Goal: Task Accomplishment & Management: Manage account settings

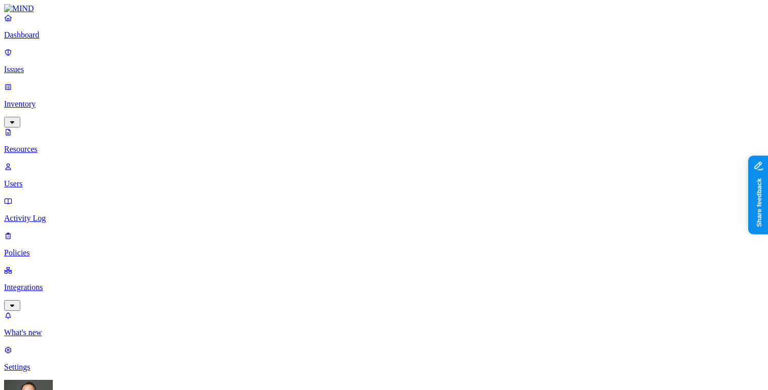
click at [63, 40] on p "Dashboard" at bounding box center [384, 34] width 760 height 9
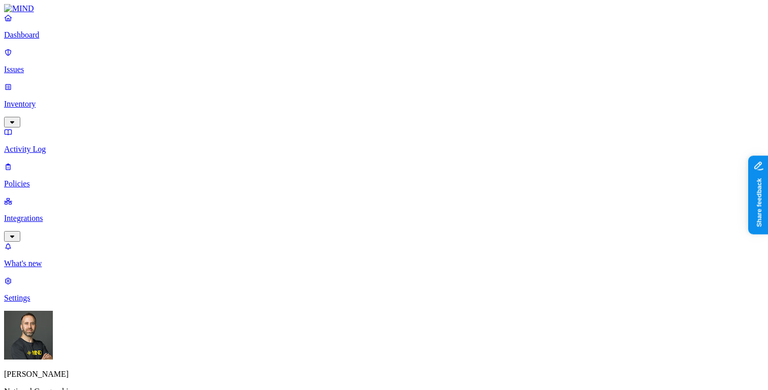
click at [78, 100] on p "Inventory" at bounding box center [384, 104] width 760 height 9
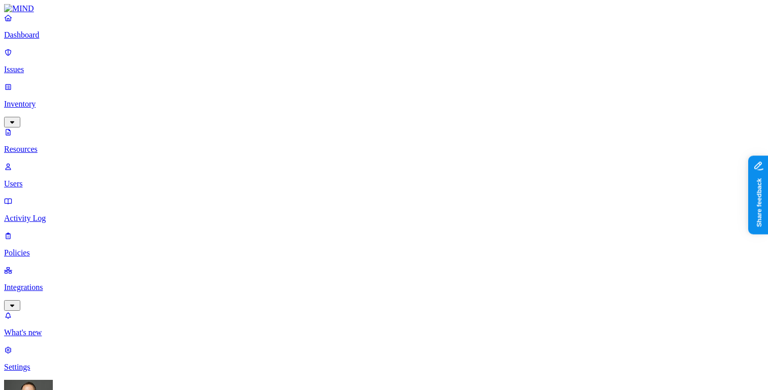
click at [75, 40] on p "Dashboard" at bounding box center [384, 34] width 760 height 9
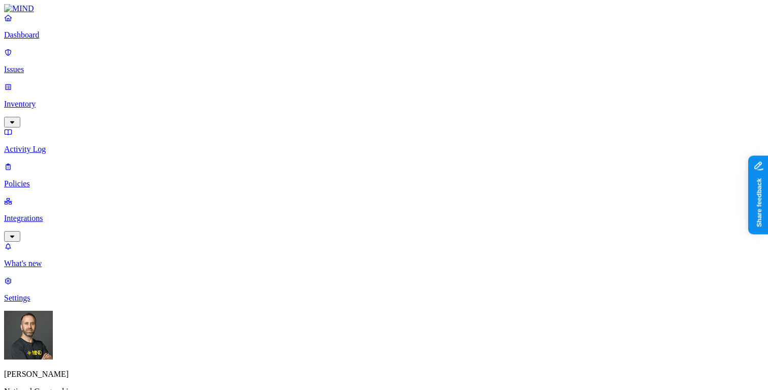
click at [90, 87] on link "Inventory" at bounding box center [384, 104] width 760 height 44
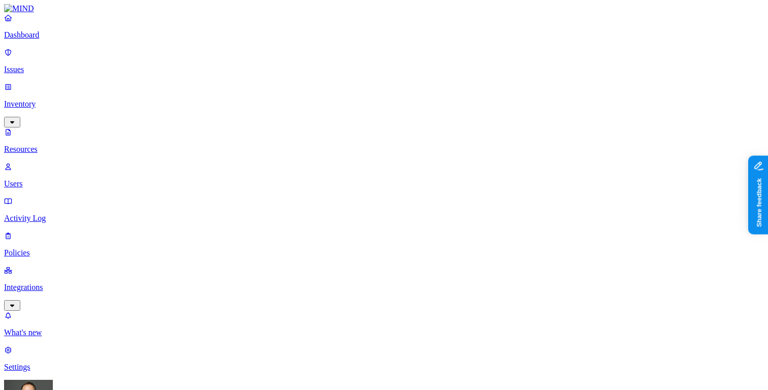
click at [59, 40] on p "Dashboard" at bounding box center [384, 34] width 760 height 9
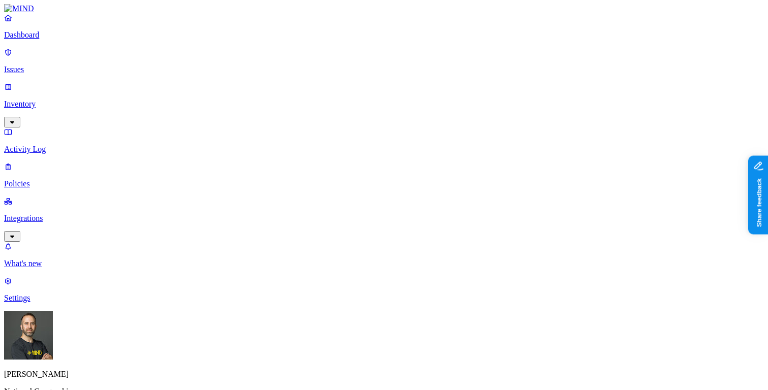
click at [65, 100] on p "Inventory" at bounding box center [384, 104] width 760 height 9
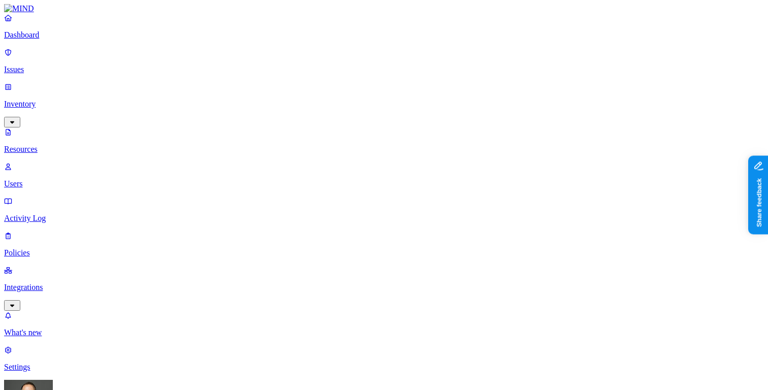
click at [37, 40] on p "Dashboard" at bounding box center [384, 34] width 760 height 9
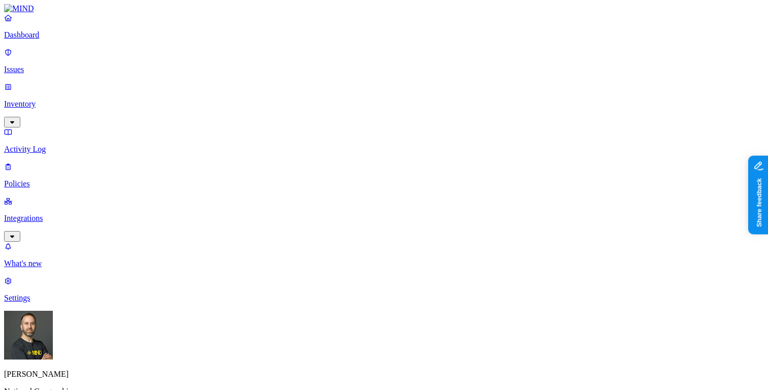
click at [43, 100] on p "Inventory" at bounding box center [384, 104] width 760 height 9
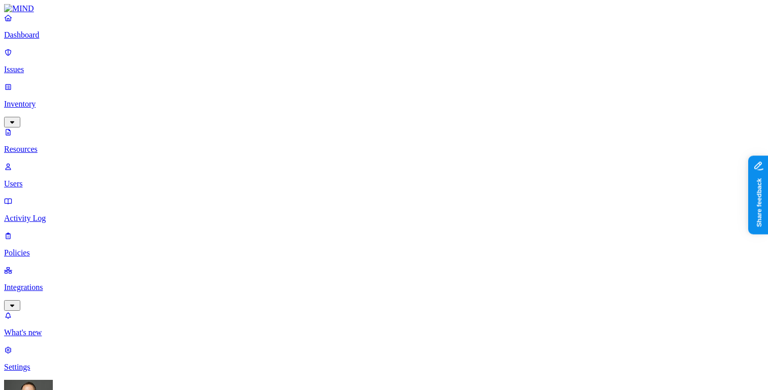
click at [65, 40] on p "Dashboard" at bounding box center [384, 34] width 760 height 9
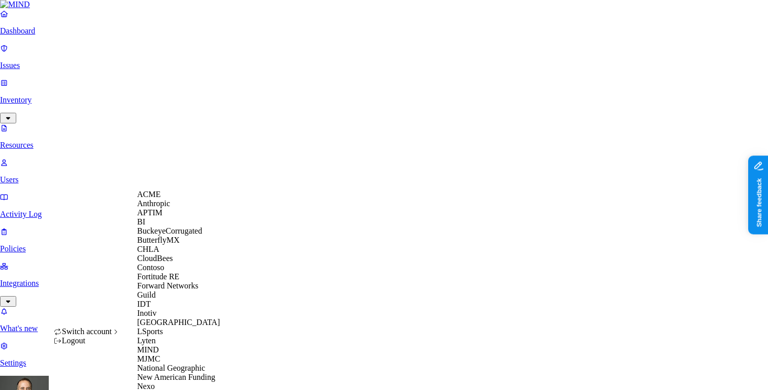
click at [166, 198] on div "ACME" at bounding box center [186, 194] width 99 height 9
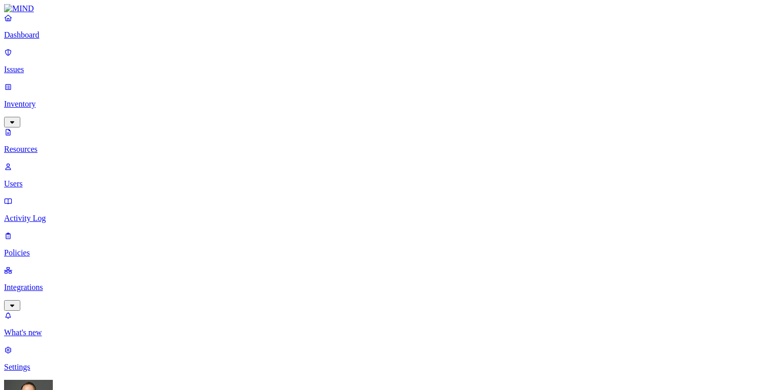
click at [60, 283] on p "Integrations" at bounding box center [384, 287] width 760 height 9
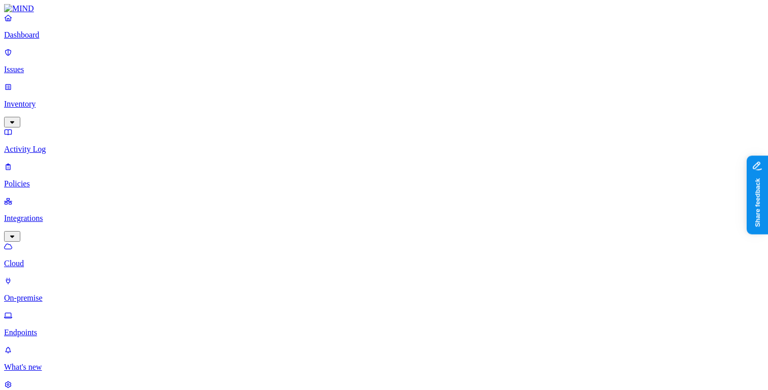
scroll to position [84, 0]
click at [84, 100] on p "Inventory" at bounding box center [384, 104] width 760 height 9
click at [66, 179] on p "Users" at bounding box center [384, 183] width 760 height 9
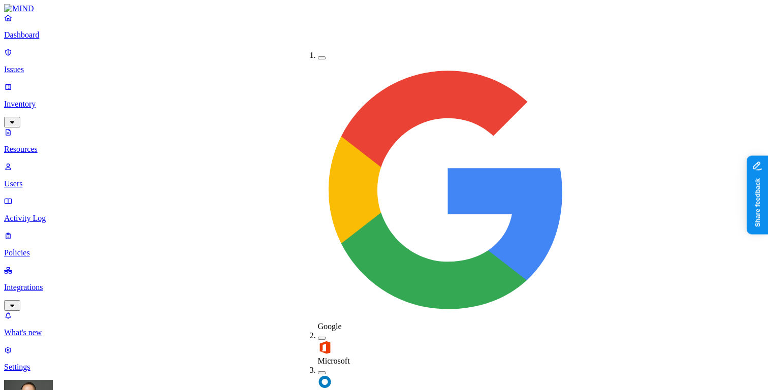
click at [318, 371] on button "button" at bounding box center [322, 372] width 8 height 3
click at [318, 366] on button "button" at bounding box center [322, 371] width 8 height 11
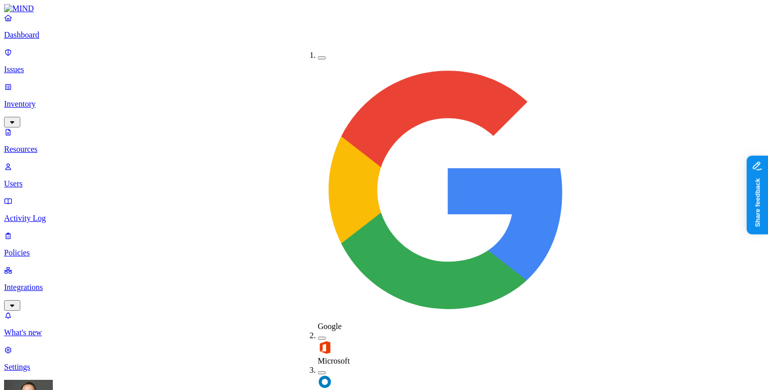
click at [318, 371] on button "button" at bounding box center [322, 372] width 8 height 3
click at [318, 366] on button "button" at bounding box center [322, 371] width 8 height 11
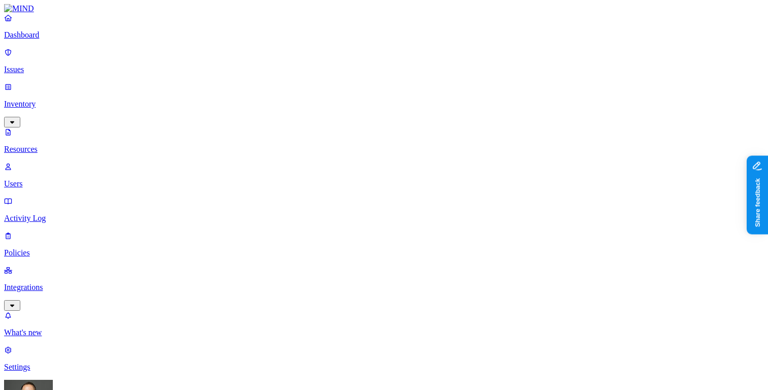
click at [71, 40] on p "Dashboard" at bounding box center [384, 34] width 760 height 9
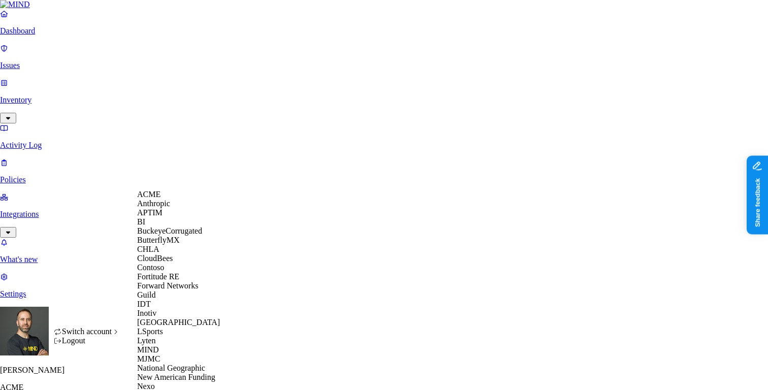
scroll to position [431, 0]
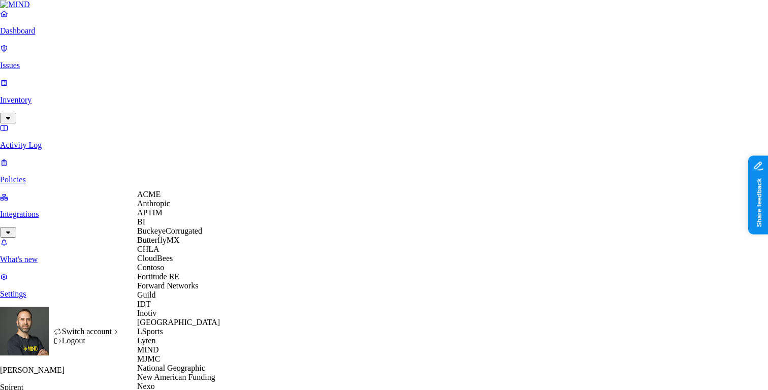
scroll to position [431, 0]
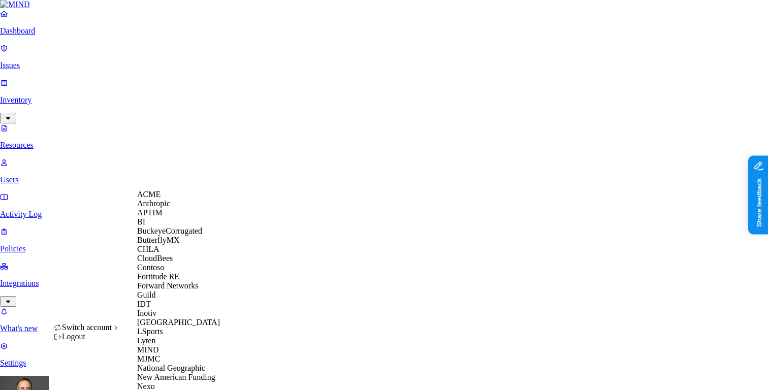
click at [180, 217] on div "APTIM" at bounding box center [186, 212] width 99 height 9
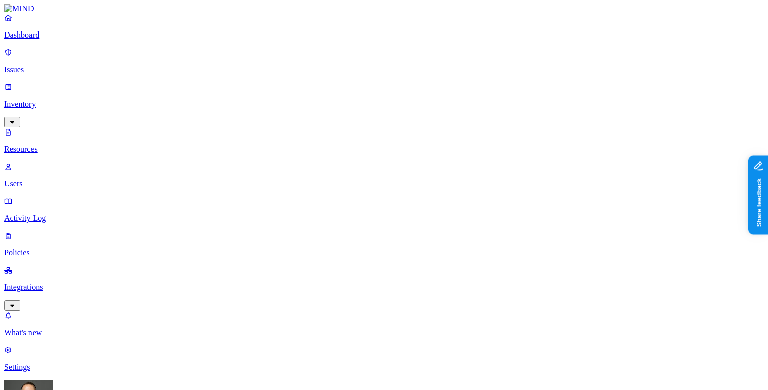
click at [303, 142] on button "button" at bounding box center [307, 143] width 8 height 3
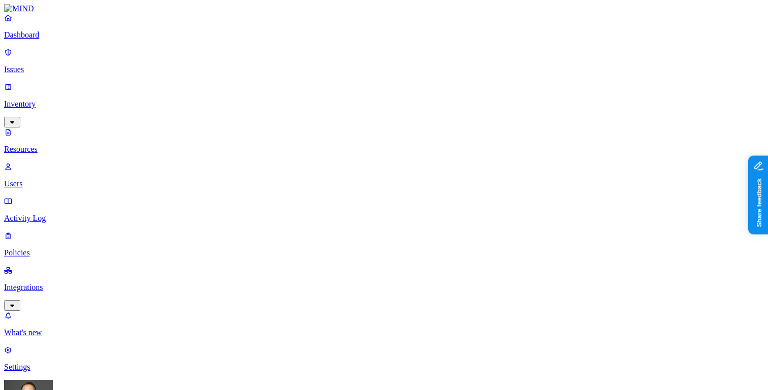
scroll to position [130, 0]
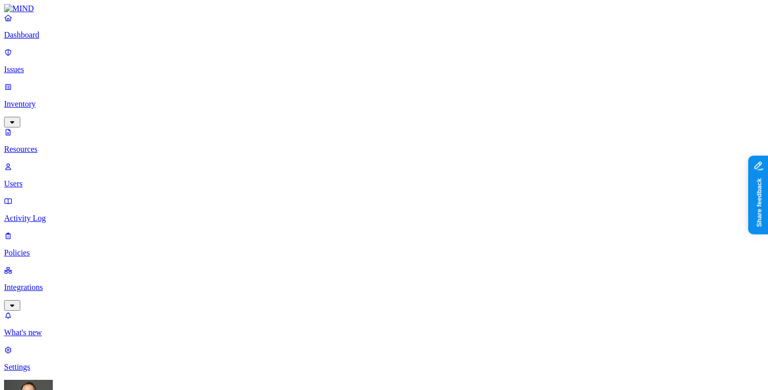
scroll to position [101, 0]
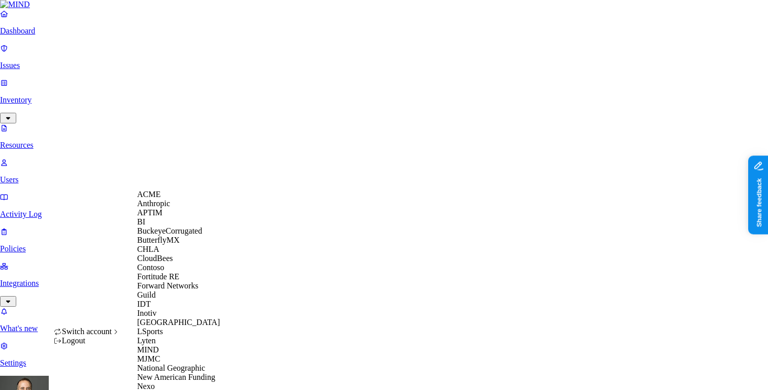
click at [187, 235] on span "BuckeyeCorrugated" at bounding box center [169, 231] width 65 height 9
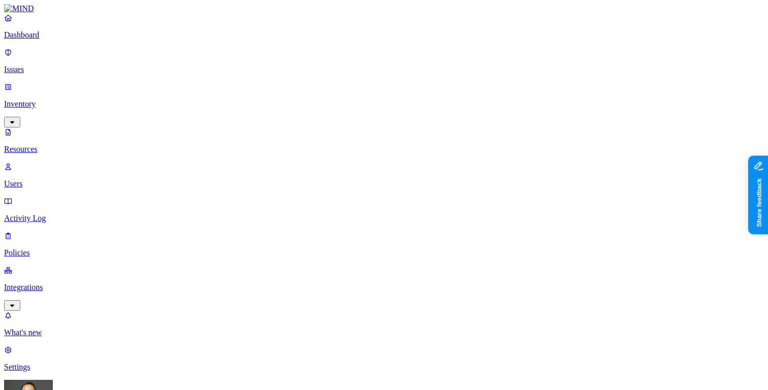
click at [97, 376] on html "Dashboard Issues Inventory Resources Users Activity Log Policies Integrations W…" at bounding box center [384, 348] width 768 height 696
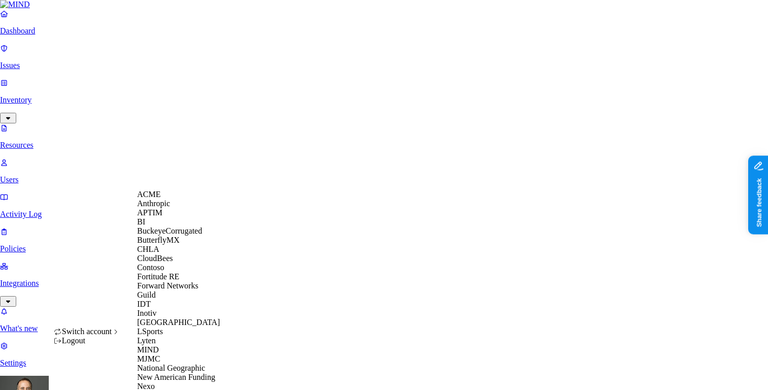
scroll to position [81, 0]
click at [169, 254] on span "CloudBees" at bounding box center [155, 258] width 36 height 9
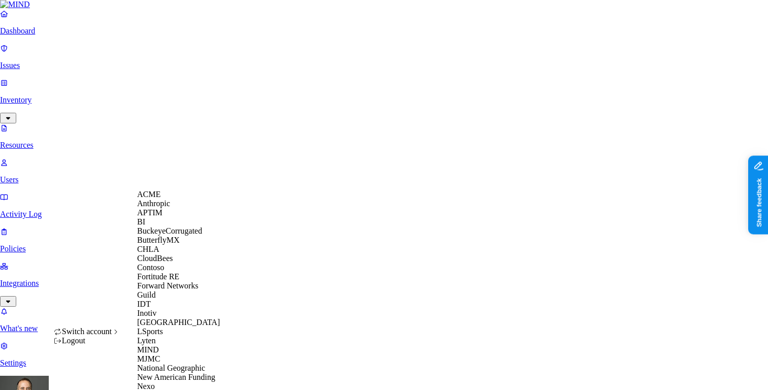
scroll to position [109, 0]
click at [183, 293] on div "Guild" at bounding box center [186, 295] width 99 height 9
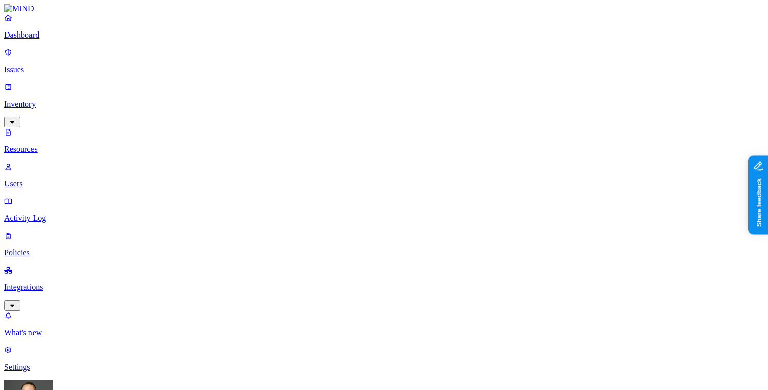
click at [98, 375] on html "Dashboard Issues Inventory Resources Users Activity Log Policies Integrations W…" at bounding box center [384, 351] width 768 height 702
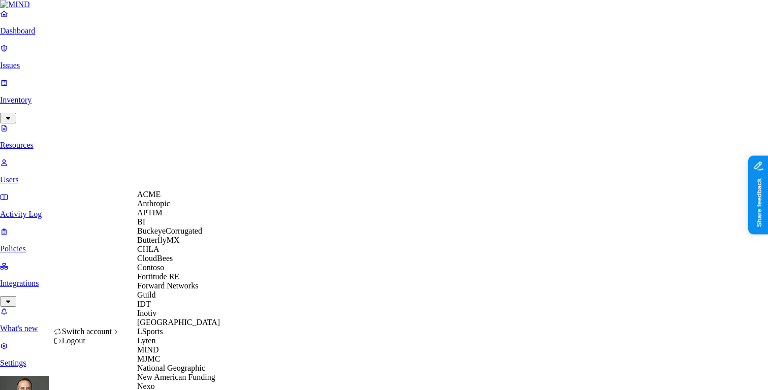
scroll to position [124, 0]
click at [173, 300] on div "IDT" at bounding box center [186, 304] width 99 height 9
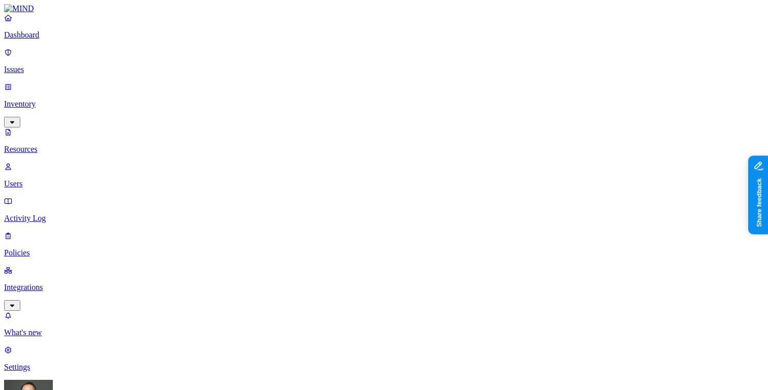
scroll to position [102, 0]
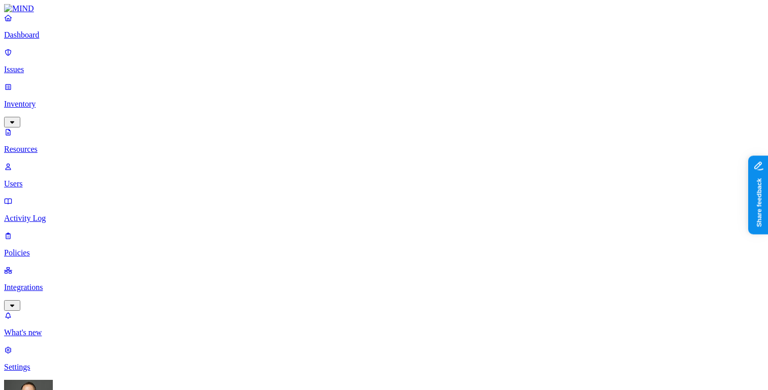
scroll to position [69, 0]
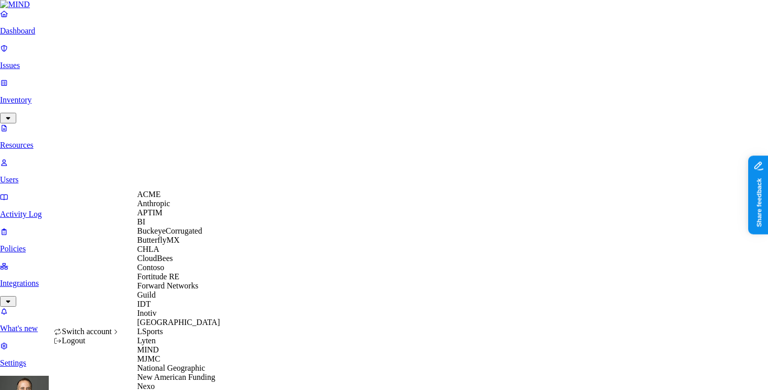
scroll to position [135, 0]
click at [180, 309] on div "Inotiv" at bounding box center [186, 313] width 99 height 9
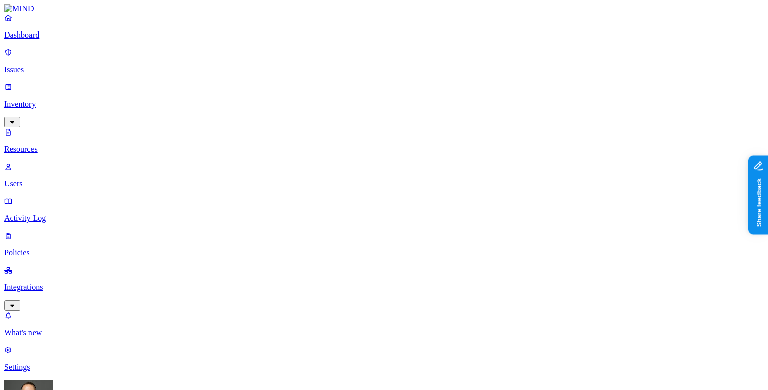
scroll to position [20, 0]
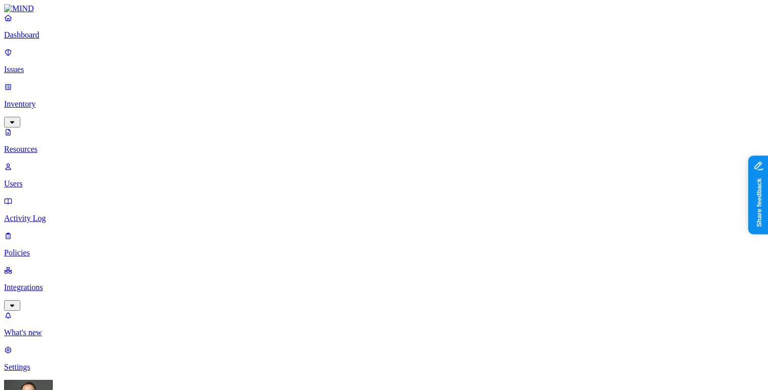
scroll to position [20, 0]
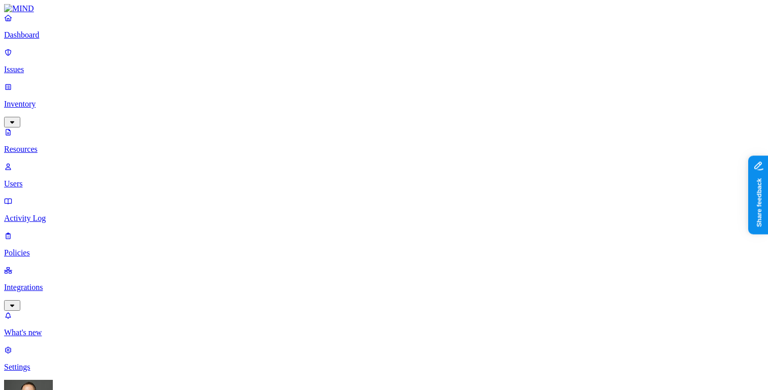
scroll to position [20, 0]
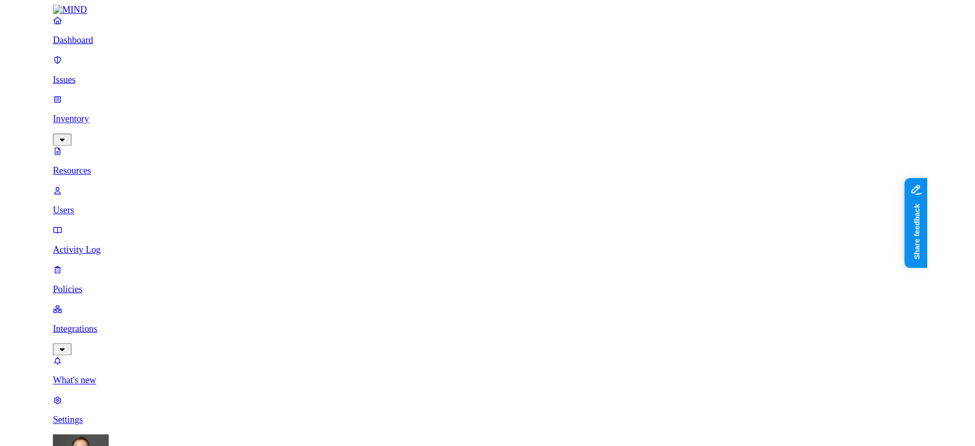
scroll to position [20, 0]
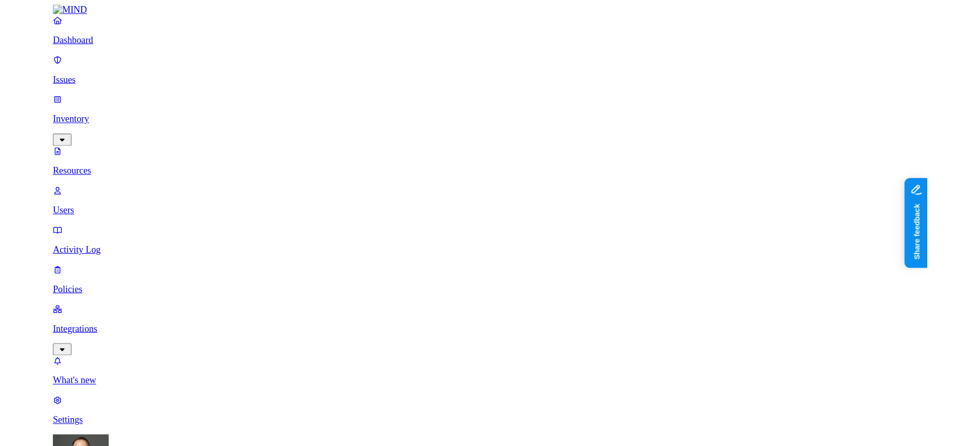
scroll to position [262, 0]
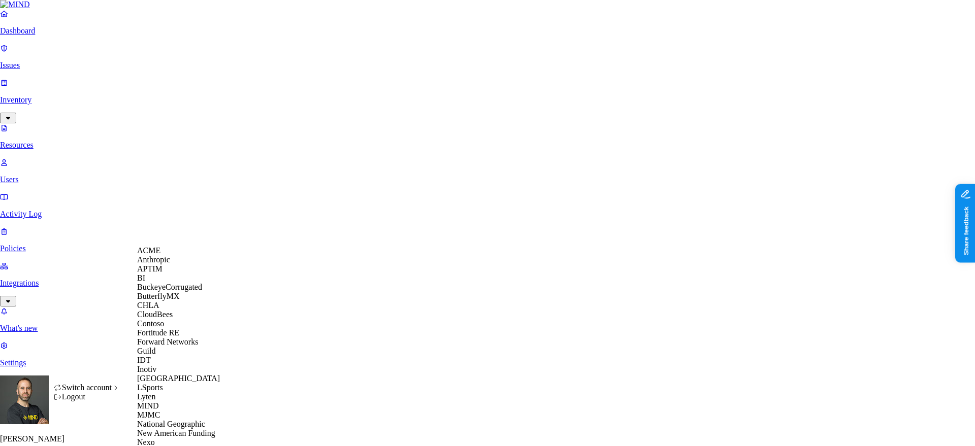
click at [161, 255] on span "ACME" at bounding box center [148, 250] width 23 height 9
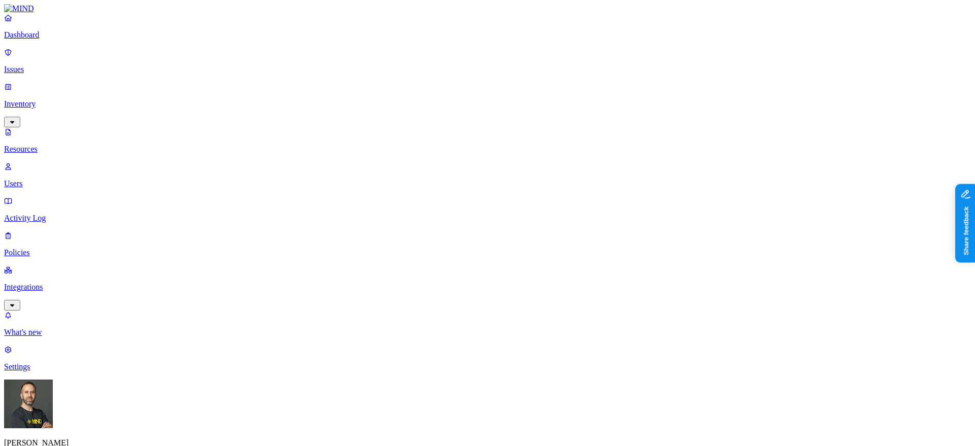
click at [53, 248] on p "Policies" at bounding box center [487, 252] width 967 height 9
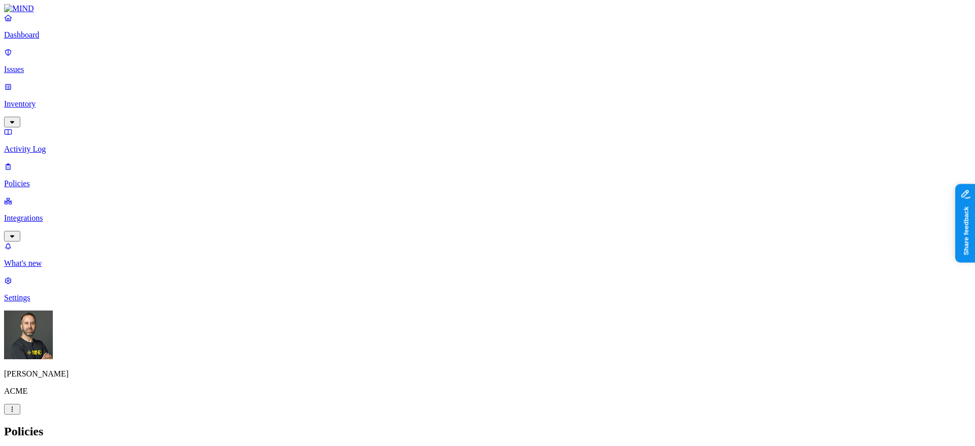
click at [61, 446] on button "Create Policy" at bounding box center [32, 454] width 57 height 11
click at [444, 308] on label "Users" at bounding box center [435, 304] width 18 height 9
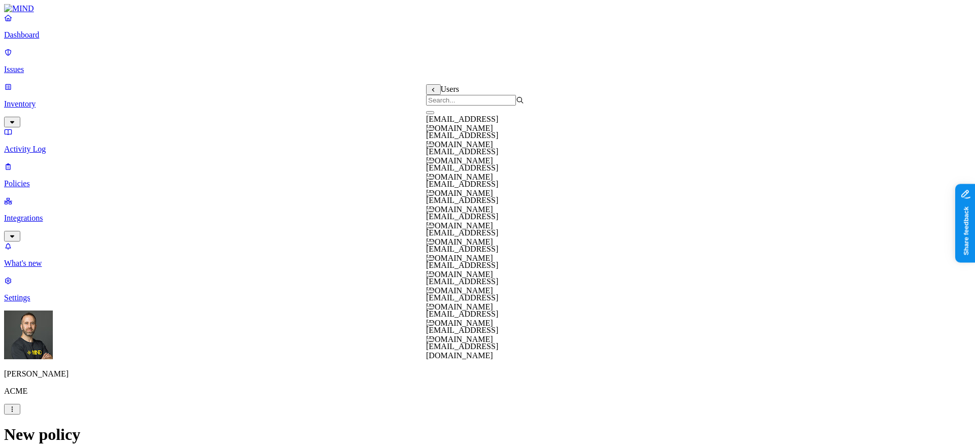
click at [475, 106] on input "search" at bounding box center [471, 100] width 90 height 11
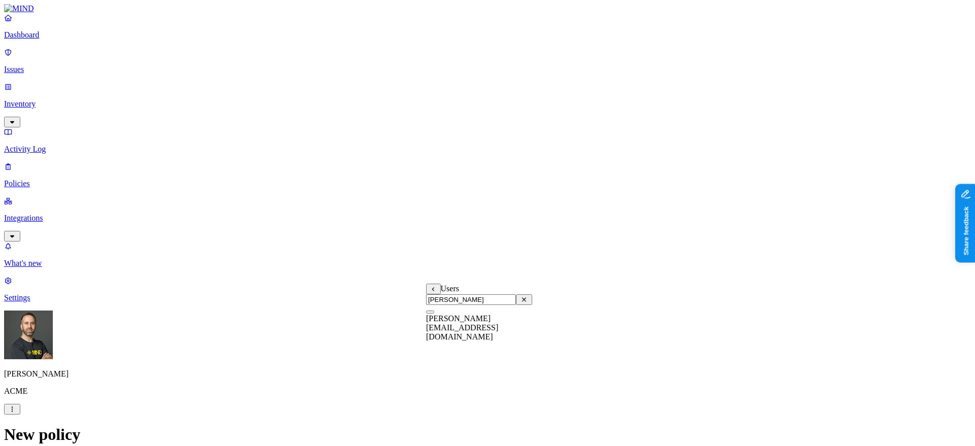
type input "tom"
click at [434, 292] on icon at bounding box center [433, 289] width 7 height 5
click at [450, 323] on label "Groups" at bounding box center [438, 320] width 24 height 9
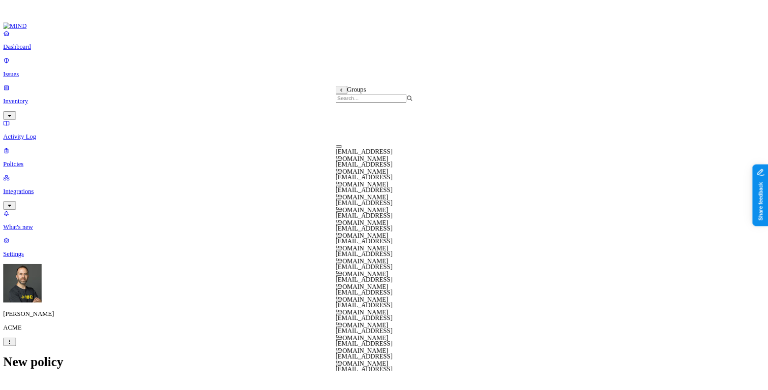
scroll to position [0, 0]
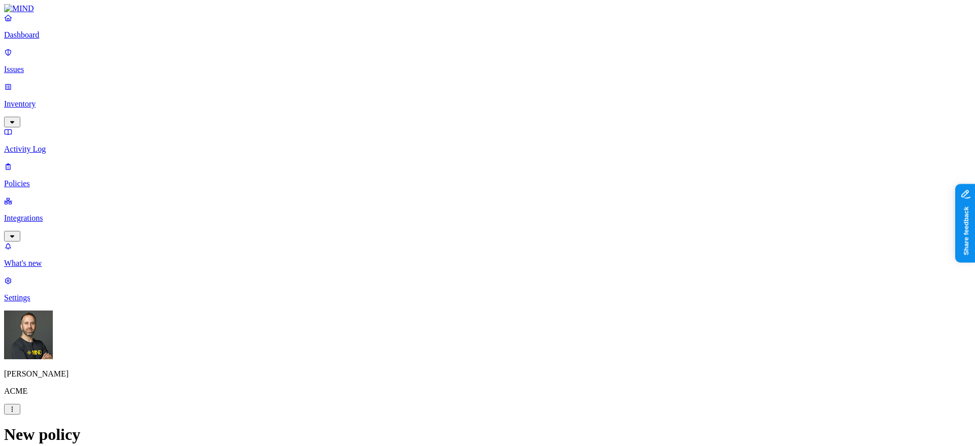
click at [56, 40] on p "Dashboard" at bounding box center [487, 34] width 967 height 9
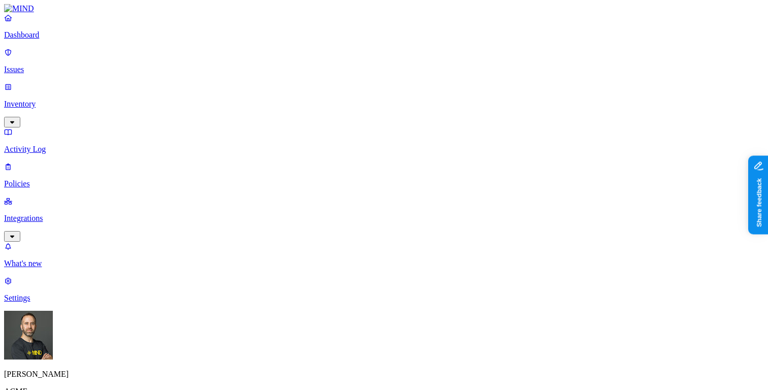
click at [56, 86] on link "Inventory" at bounding box center [384, 104] width 760 height 44
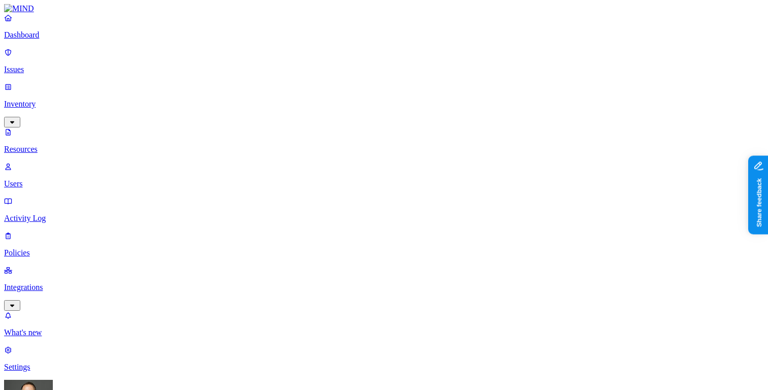
click at [45, 179] on p "Users" at bounding box center [384, 183] width 760 height 9
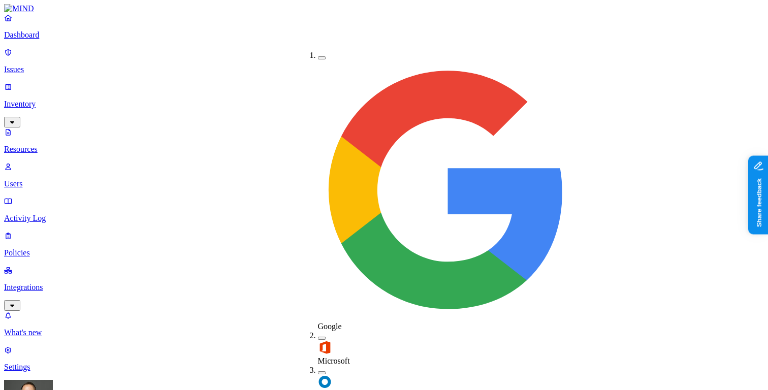
click at [318, 371] on button "button" at bounding box center [322, 372] width 8 height 3
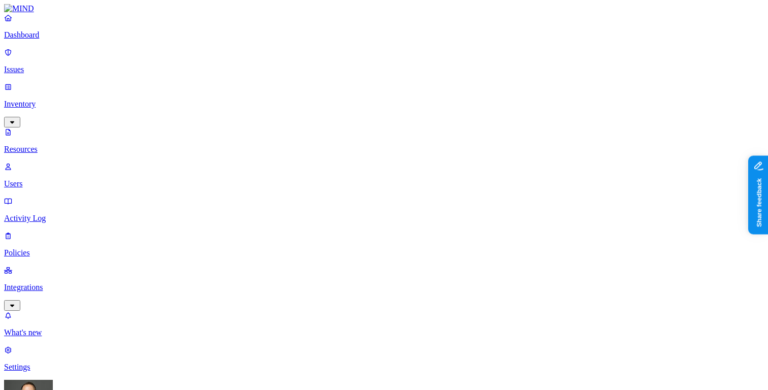
click at [53, 231] on link "Policies" at bounding box center [384, 244] width 760 height 26
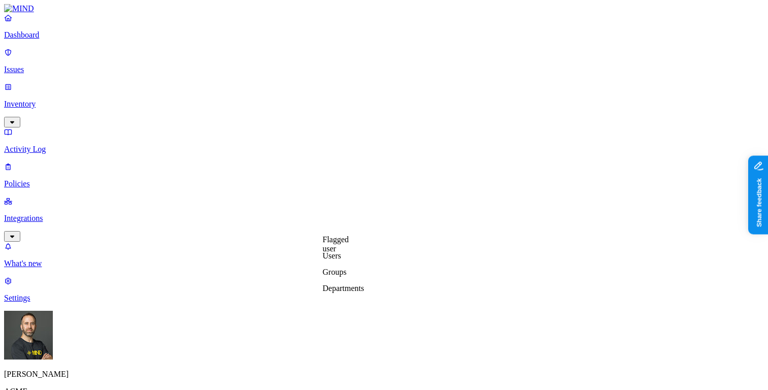
click at [345, 293] on label "Departments" at bounding box center [344, 288] width 42 height 9
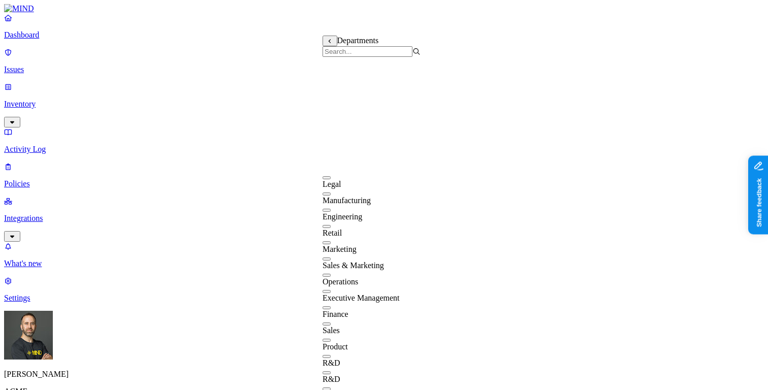
scroll to position [195, 0]
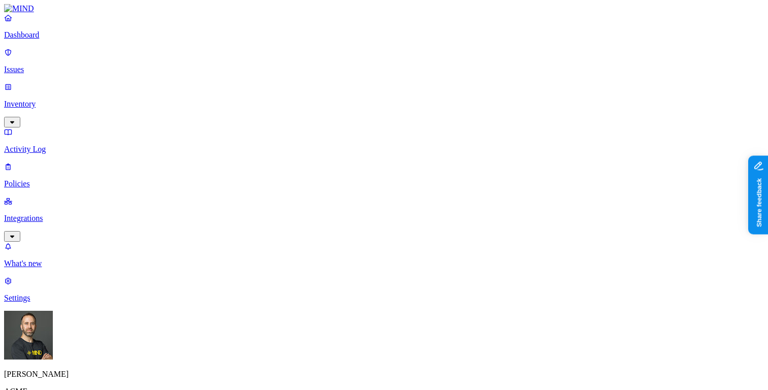
scroll to position [623, 0]
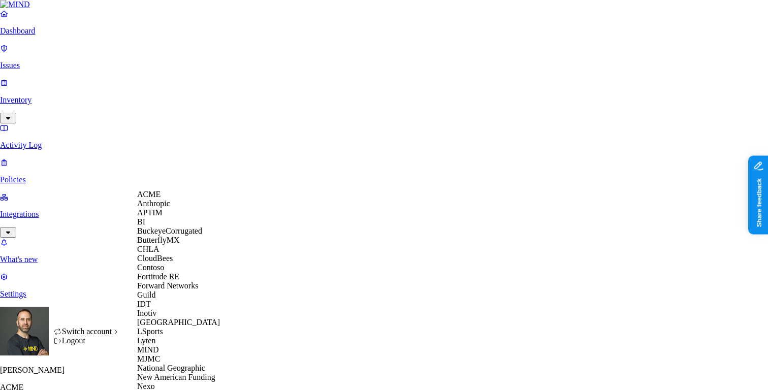
scroll to position [367, 0]
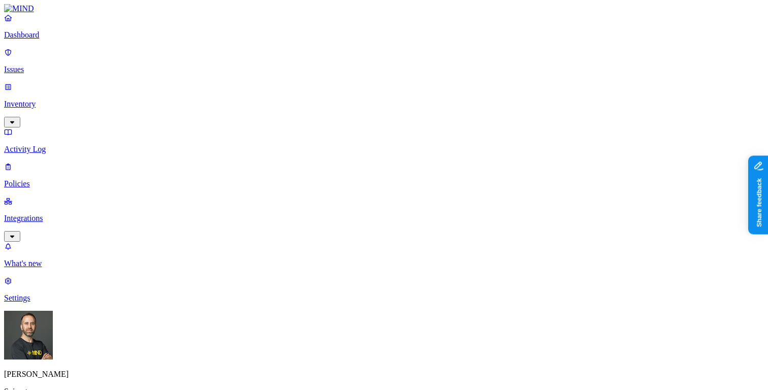
click at [345, 123] on label "Departments" at bounding box center [344, 118] width 42 height 9
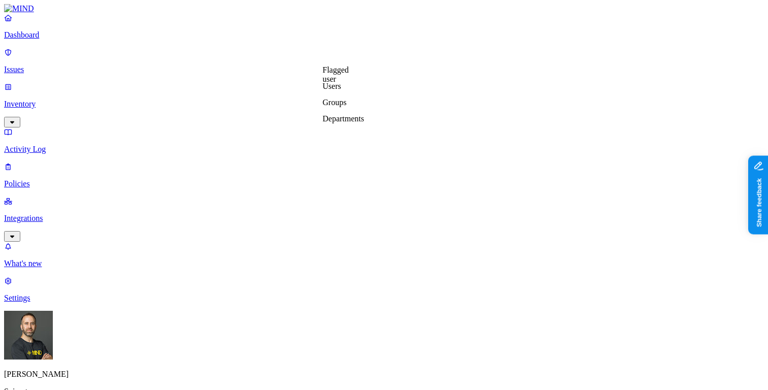
click at [340, 154] on label "Groups" at bounding box center [335, 150] width 24 height 9
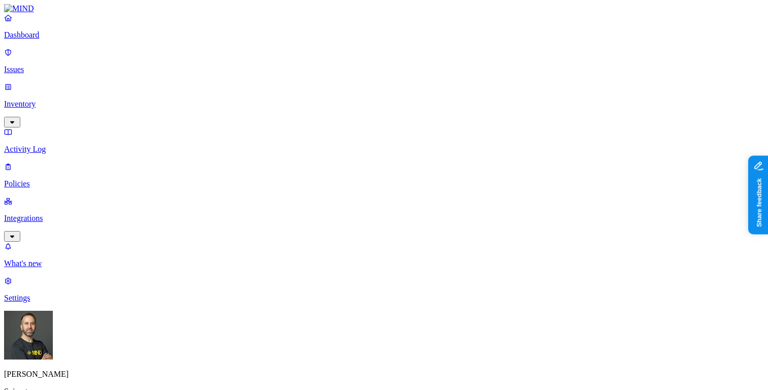
click at [341, 138] on label "Users" at bounding box center [332, 134] width 18 height 9
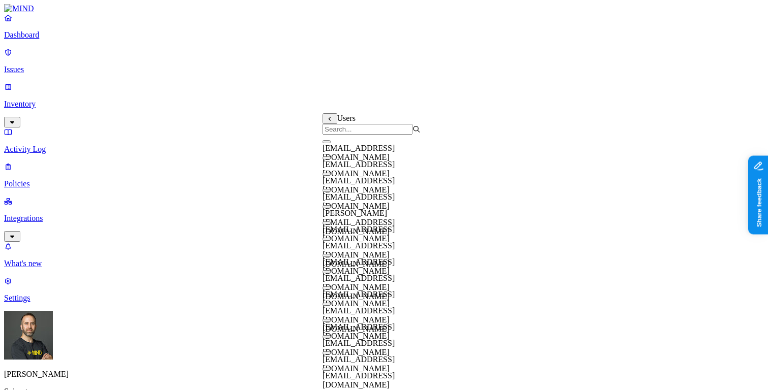
click at [329, 120] on icon at bounding box center [330, 118] width 7 height 5
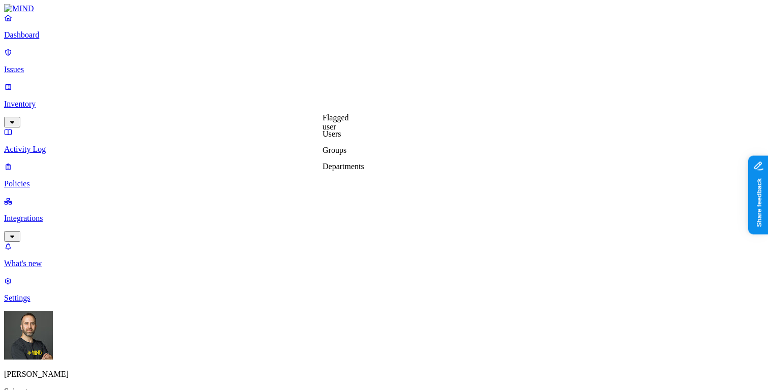
click at [341, 171] on label "Departments" at bounding box center [344, 166] width 42 height 9
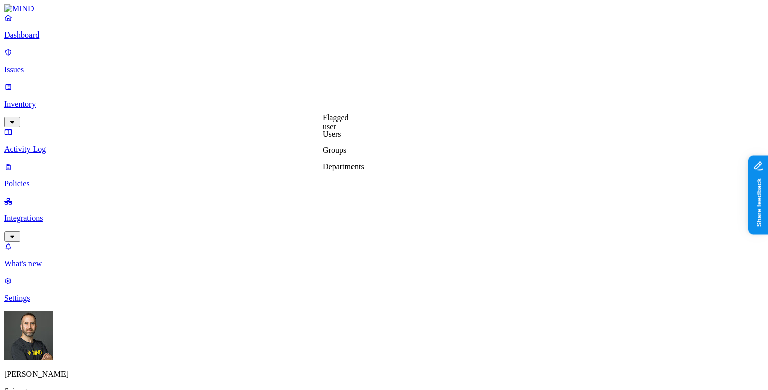
click at [344, 171] on label "Departments" at bounding box center [344, 166] width 42 height 9
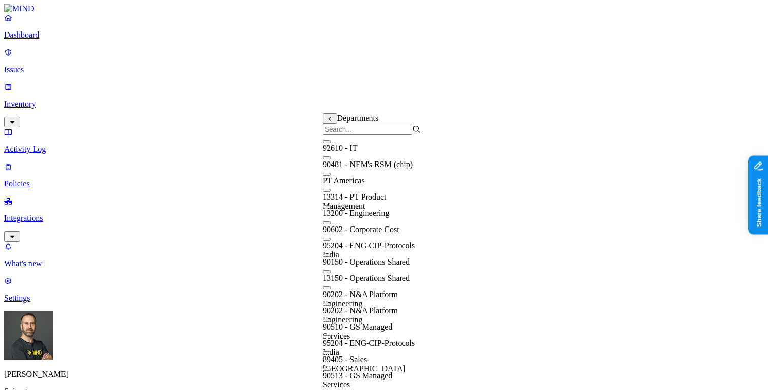
click at [331, 124] on button at bounding box center [330, 118] width 15 height 11
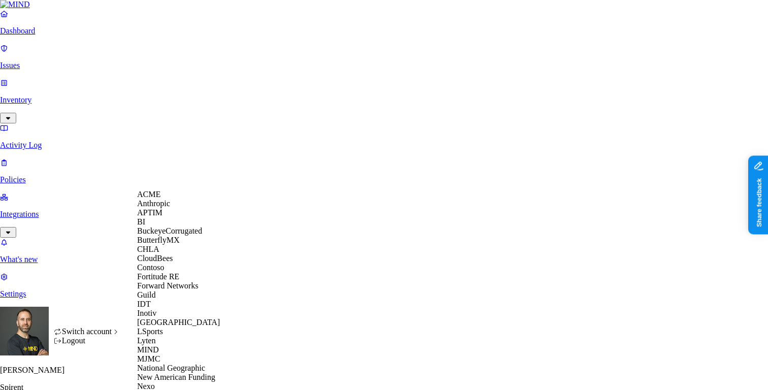
click at [180, 198] on div "ACME" at bounding box center [186, 194] width 99 height 9
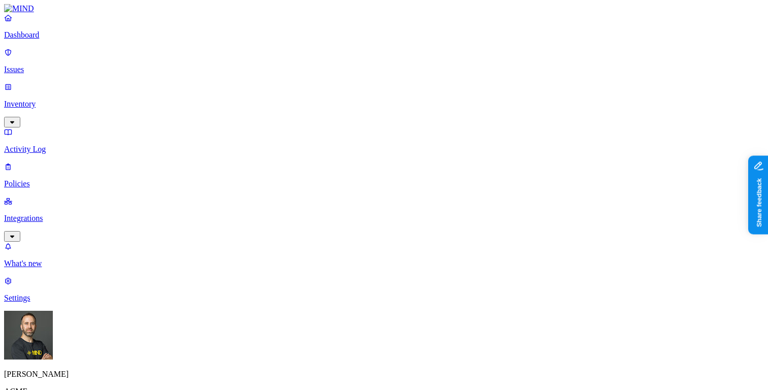
scroll to position [366, 0]
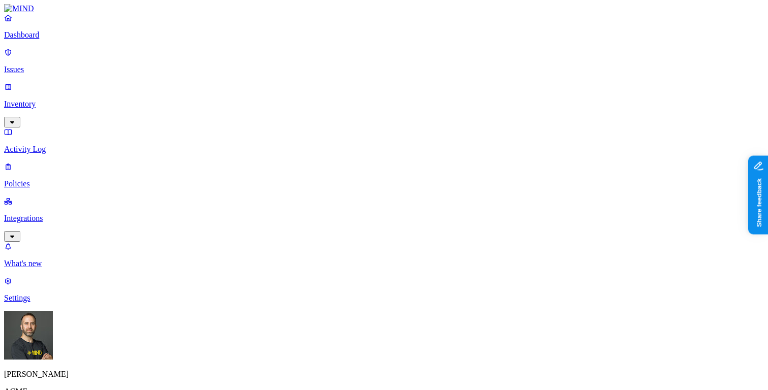
click at [340, 207] on label "Users" at bounding box center [332, 203] width 18 height 9
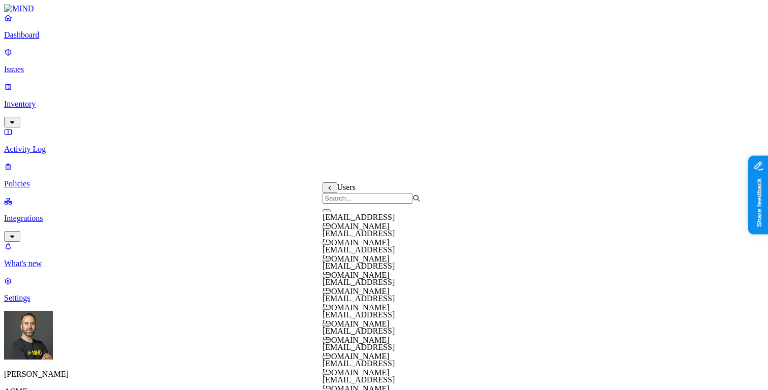
scroll to position [0, 0]
click at [382, 204] on input "search" at bounding box center [368, 198] width 90 height 11
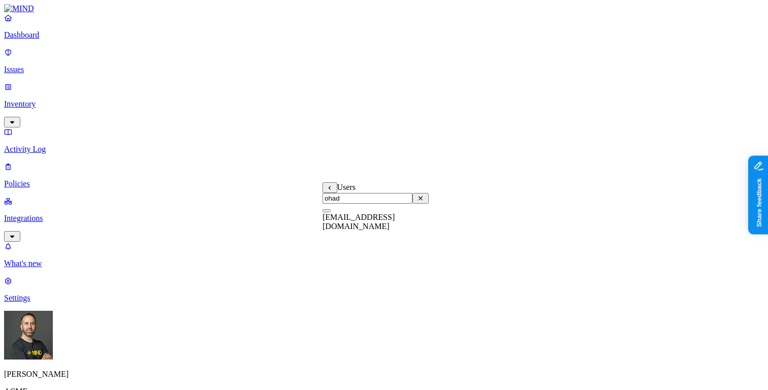
type input "ohad"
click at [331, 190] on icon at bounding box center [330, 187] width 7 height 5
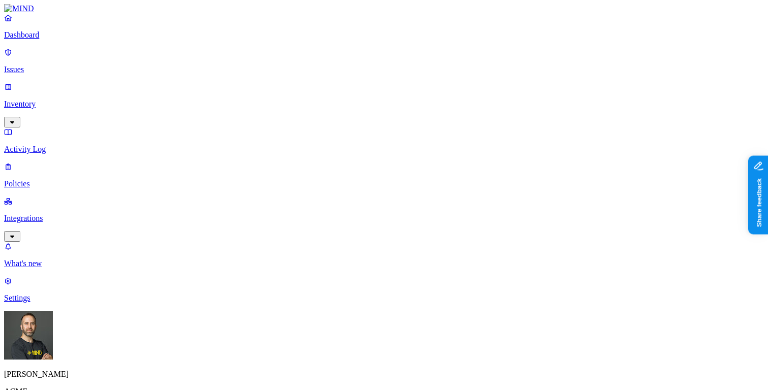
scroll to position [410, 0]
click at [54, 100] on p "Inventory" at bounding box center [384, 104] width 760 height 9
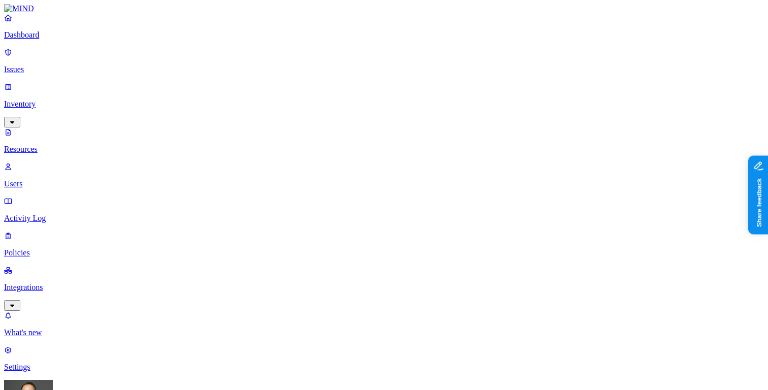
click at [54, 179] on p "Users" at bounding box center [384, 183] width 760 height 9
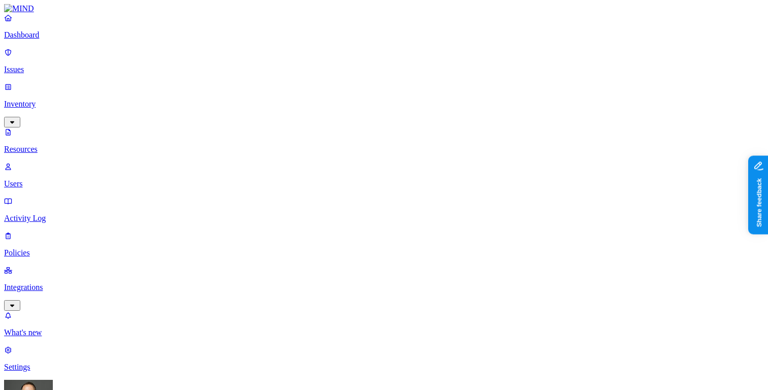
scroll to position [131, 0]
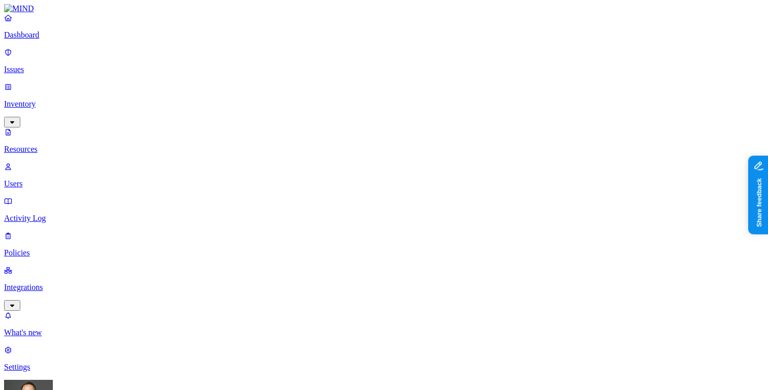
scroll to position [0, 0]
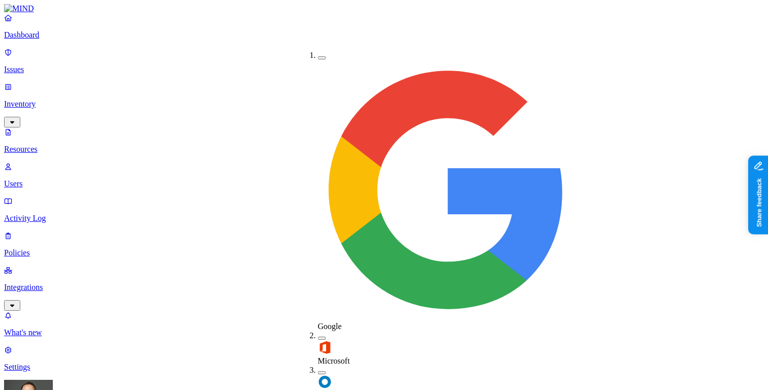
click at [318, 371] on button "button" at bounding box center [322, 372] width 8 height 3
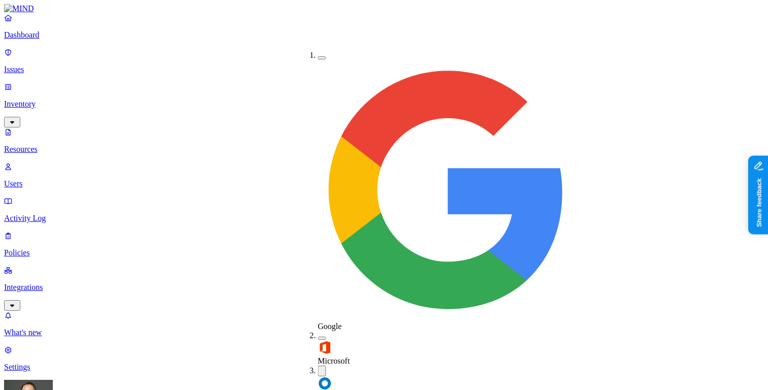
click at [318, 366] on button "button" at bounding box center [322, 371] width 8 height 11
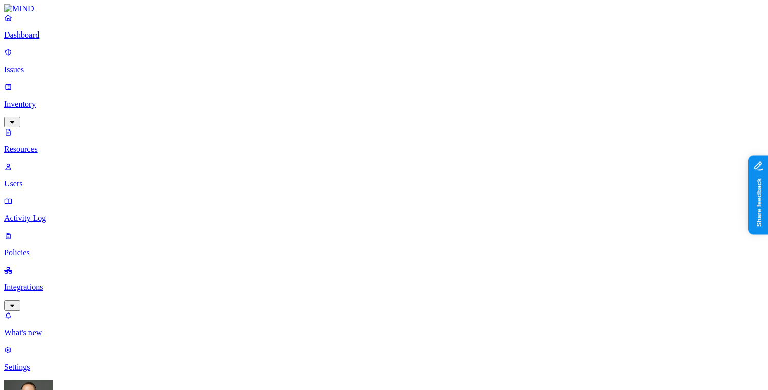
type input "י"
type input "hod"
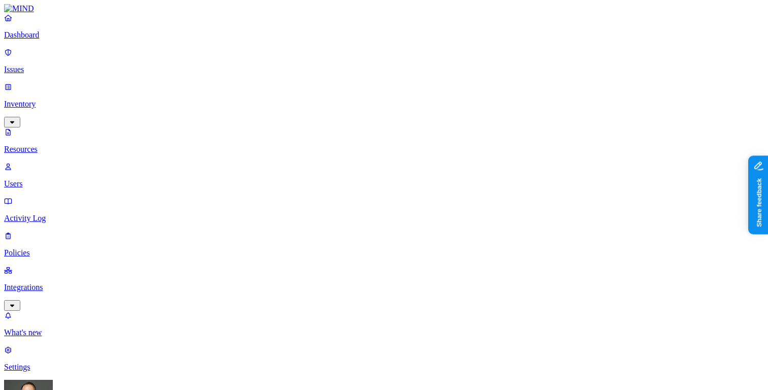
click at [58, 248] on p "Policies" at bounding box center [384, 252] width 760 height 9
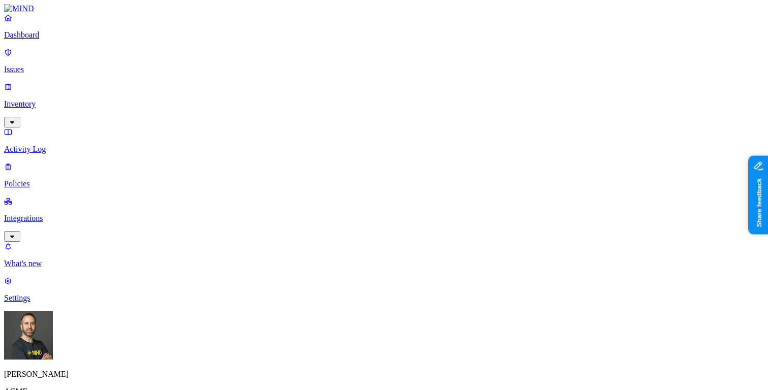
click at [346, 248] on label "Departments" at bounding box center [344, 245] width 42 height 9
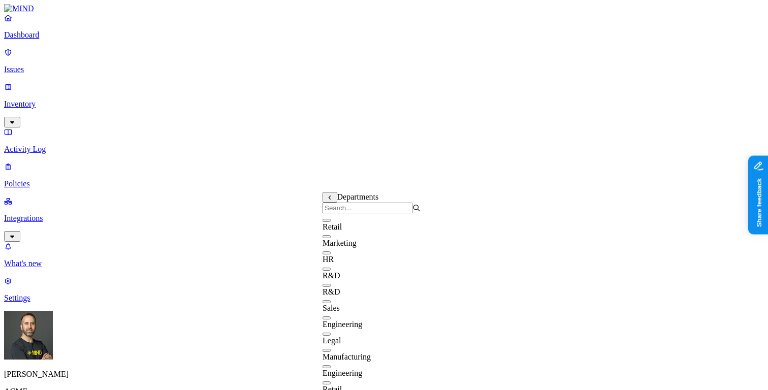
click at [331, 203] on button at bounding box center [330, 197] width 15 height 11
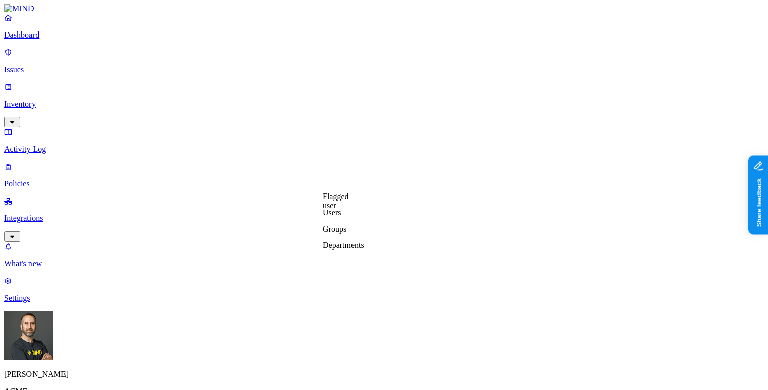
click at [339, 217] on label "Users" at bounding box center [332, 212] width 18 height 9
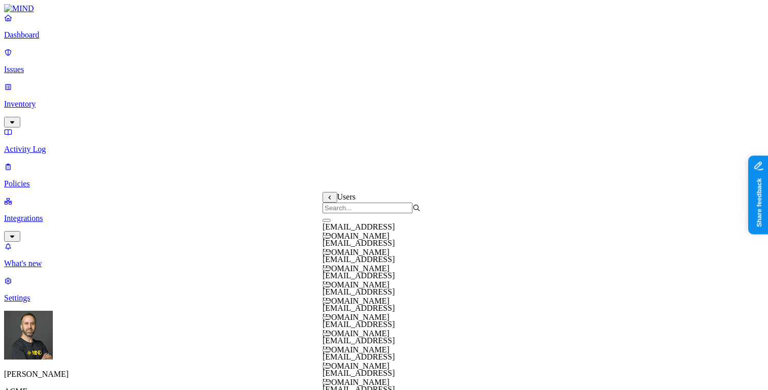
click at [331, 200] on icon at bounding box center [330, 197] width 7 height 5
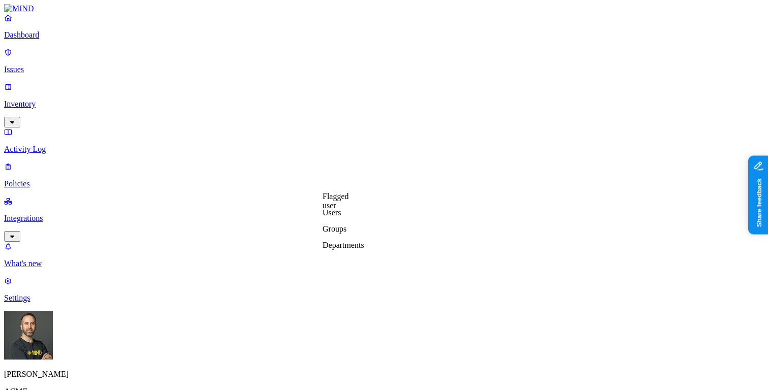
click at [346, 233] on label "Groups" at bounding box center [335, 229] width 24 height 9
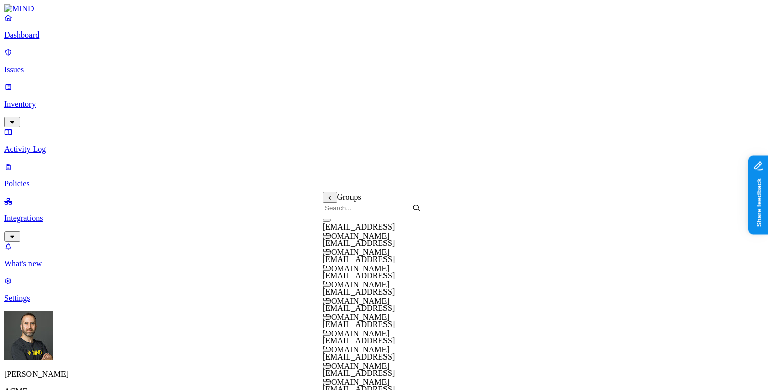
click at [330, 199] on icon at bounding box center [330, 197] width 7 height 5
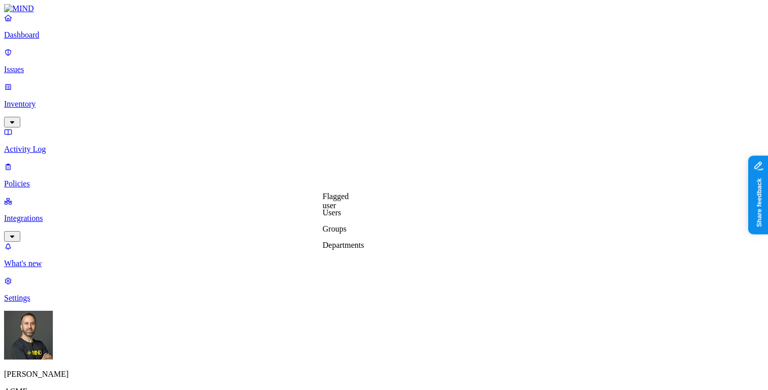
click at [359, 249] on label "Departments" at bounding box center [344, 245] width 42 height 9
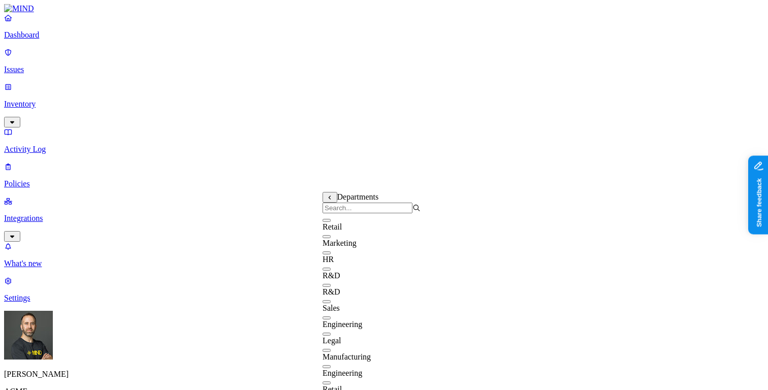
scroll to position [0, 0]
click at [332, 200] on icon at bounding box center [330, 197] width 7 height 5
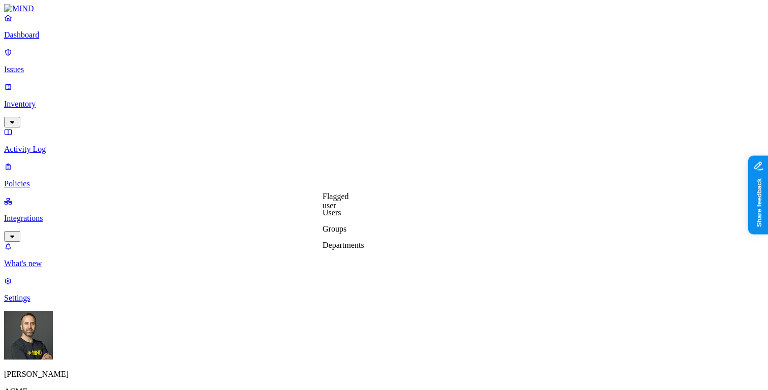
click at [66, 40] on p "Dashboard" at bounding box center [384, 34] width 760 height 9
click at [56, 100] on p "Inventory" at bounding box center [384, 104] width 760 height 9
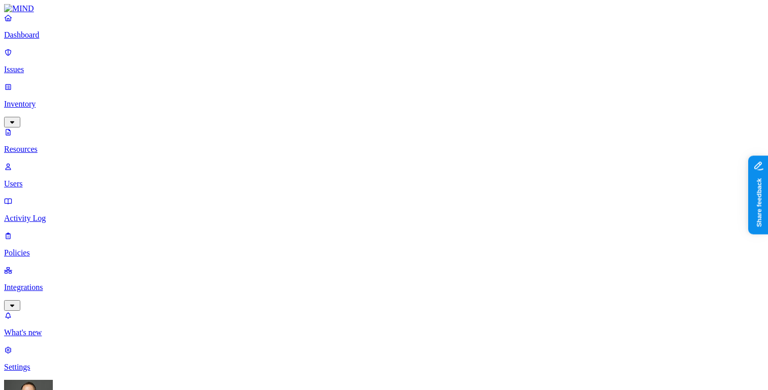
click at [51, 179] on p "Users" at bounding box center [384, 183] width 760 height 9
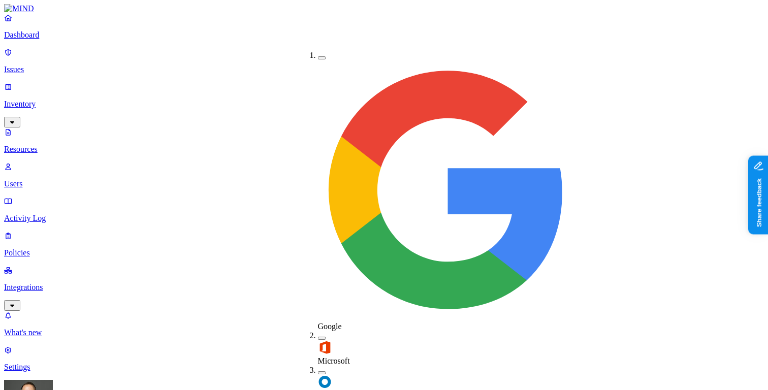
click at [318, 366] on div "Okta" at bounding box center [318, 383] width 0 height 35
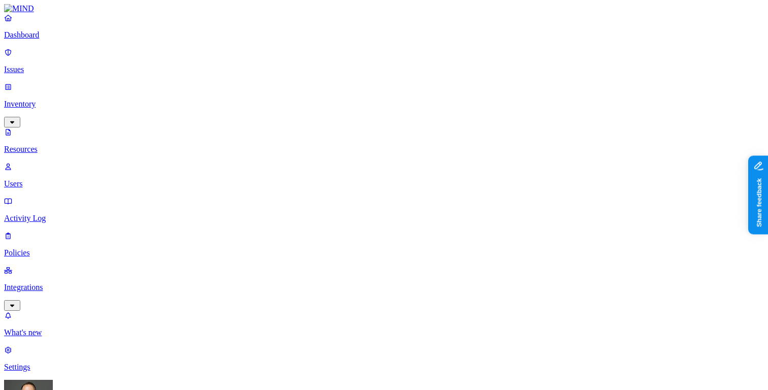
click at [57, 40] on p "Dashboard" at bounding box center [384, 34] width 760 height 9
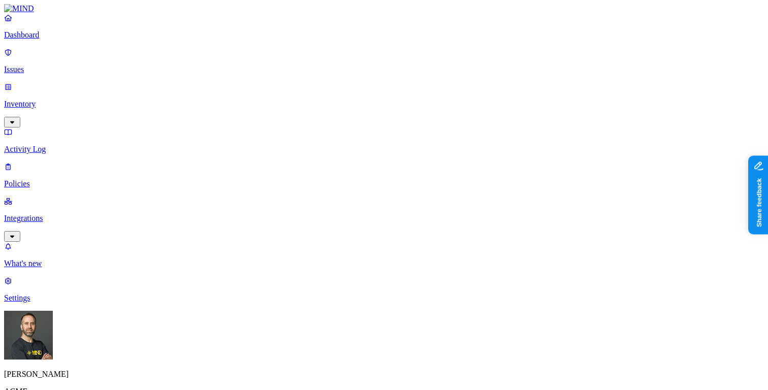
click at [50, 179] on p "Policies" at bounding box center [384, 183] width 760 height 9
click at [225, 84] on button "button" at bounding box center [229, 85] width 8 height 3
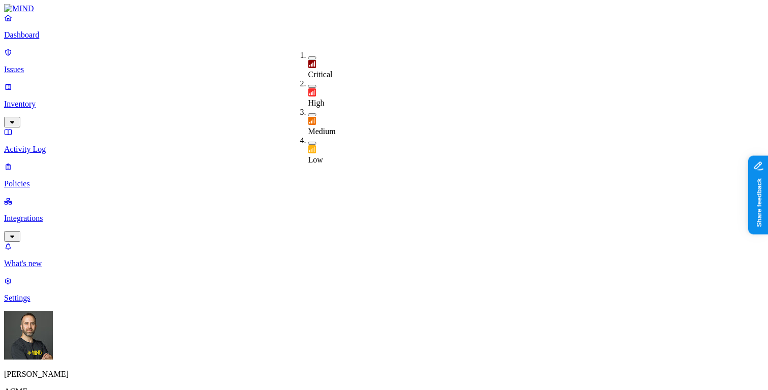
click at [308, 56] on button "button" at bounding box center [312, 57] width 8 height 3
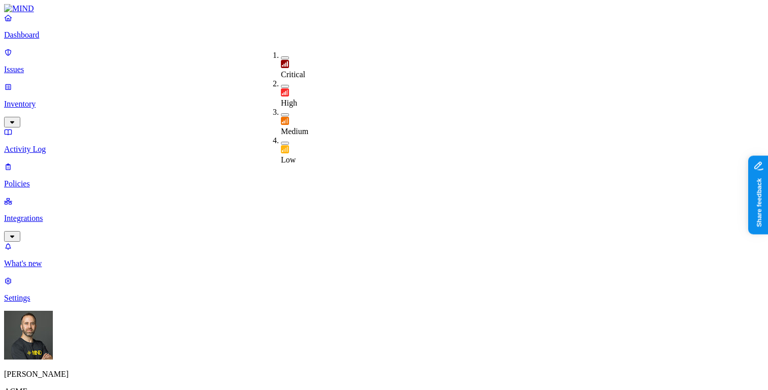
click at [281, 56] on button "button" at bounding box center [285, 57] width 8 height 3
click at [281, 86] on button "button" at bounding box center [285, 87] width 8 height 3
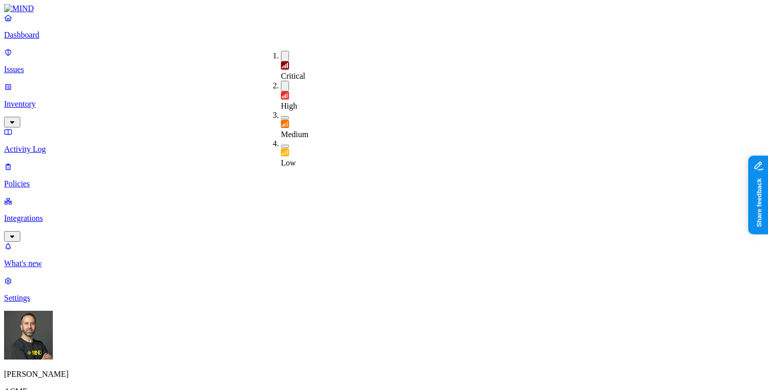
click at [281, 116] on button "button" at bounding box center [285, 117] width 8 height 3
click at [281, 141] on div "Low" at bounding box center [281, 155] width 0 height 28
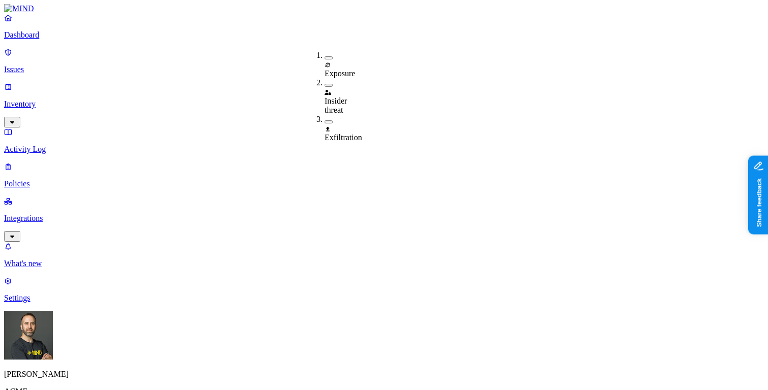
click at [325, 55] on div "Exposure" at bounding box center [325, 64] width 0 height 27
click at [325, 85] on button "button" at bounding box center [329, 86] width 8 height 3
click at [325, 80] on button "button" at bounding box center [329, 85] width 8 height 11
click at [325, 56] on button "button" at bounding box center [329, 56] width 8 height 11
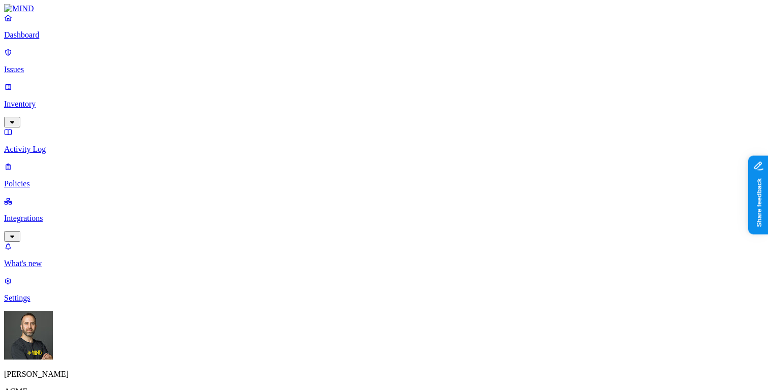
click at [57, 40] on p "Dashboard" at bounding box center [384, 34] width 760 height 9
click at [52, 65] on p "Issues" at bounding box center [384, 69] width 760 height 9
click at [49, 100] on p "Inventory" at bounding box center [384, 104] width 760 height 9
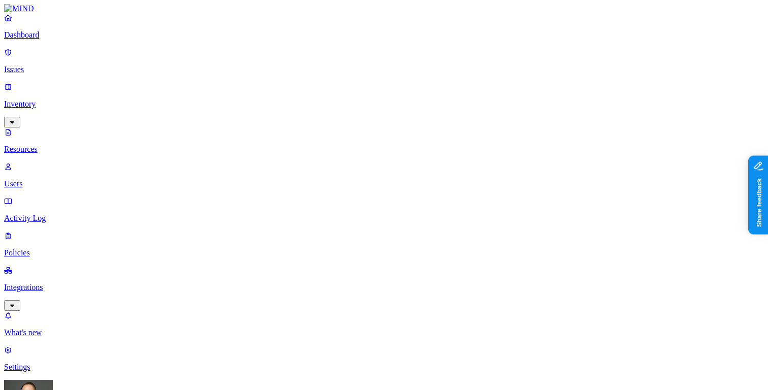
click at [76, 162] on link "Users" at bounding box center [384, 175] width 760 height 26
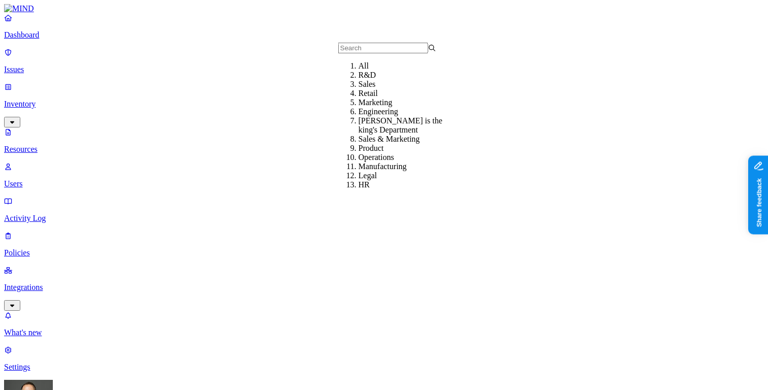
click at [359, 80] on div "R&D" at bounding box center [408, 75] width 98 height 9
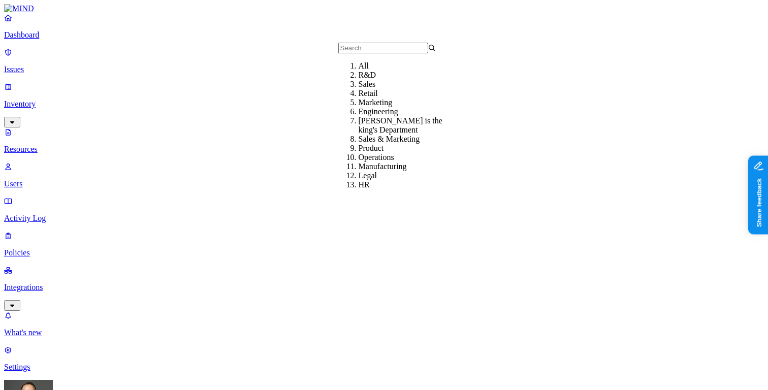
click at [367, 107] on div "Marketing" at bounding box center [408, 102] width 98 height 9
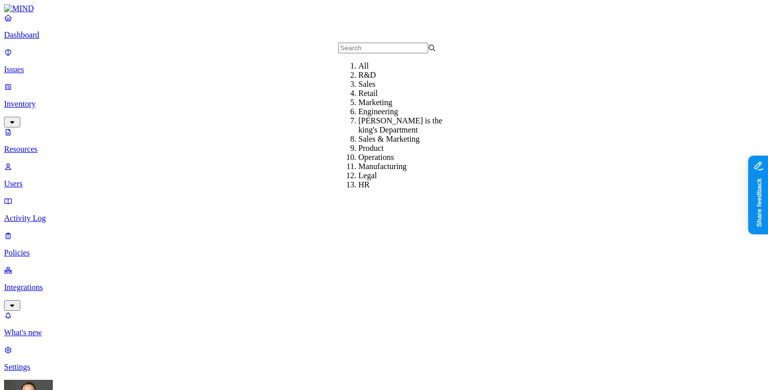
click at [359, 71] on div "All" at bounding box center [408, 65] width 98 height 9
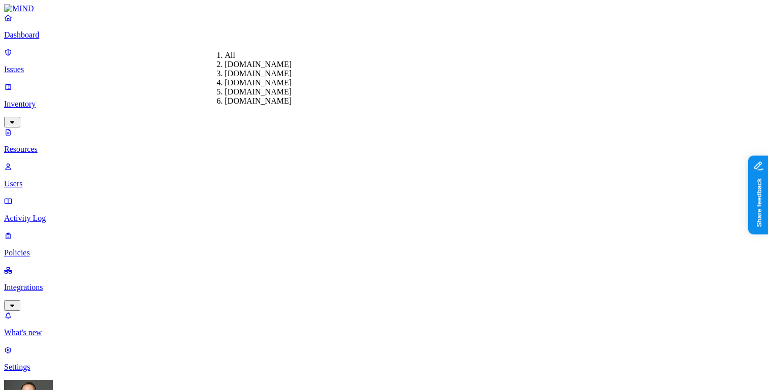
click at [225, 69] on div "k14d.onmicrosoft.com" at bounding box center [225, 64] width 0 height 9
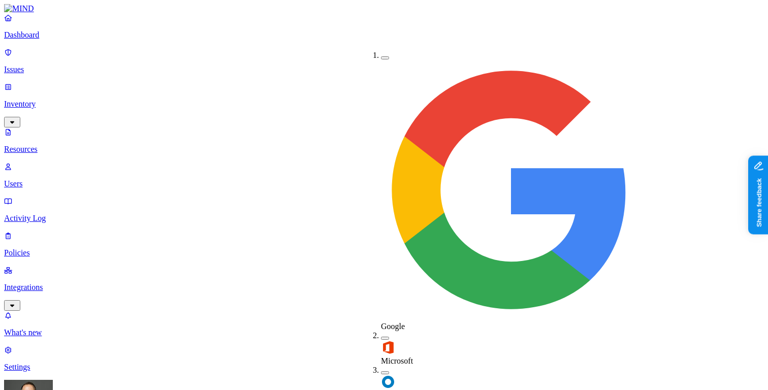
click at [381, 56] on button "button" at bounding box center [385, 57] width 8 height 3
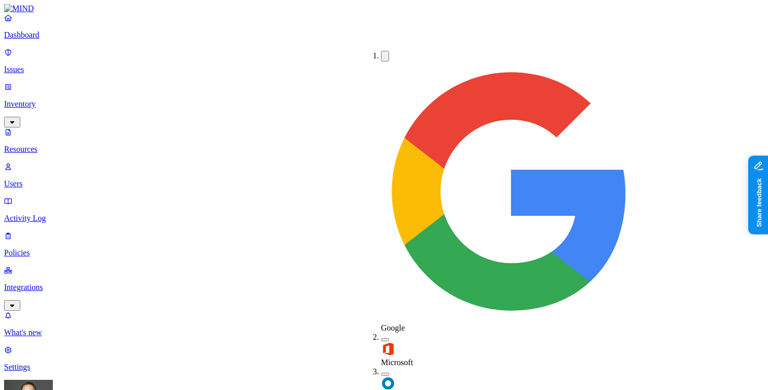
click at [381, 53] on button "button" at bounding box center [385, 56] width 8 height 11
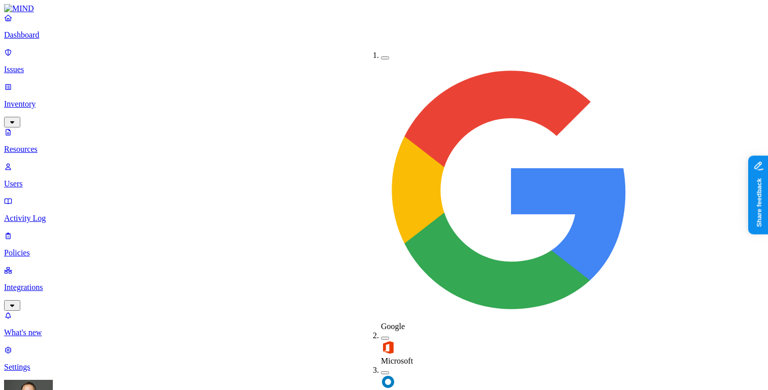
click at [381, 337] on button "button" at bounding box center [385, 338] width 8 height 3
click at [381, 331] on button "button" at bounding box center [385, 336] width 8 height 11
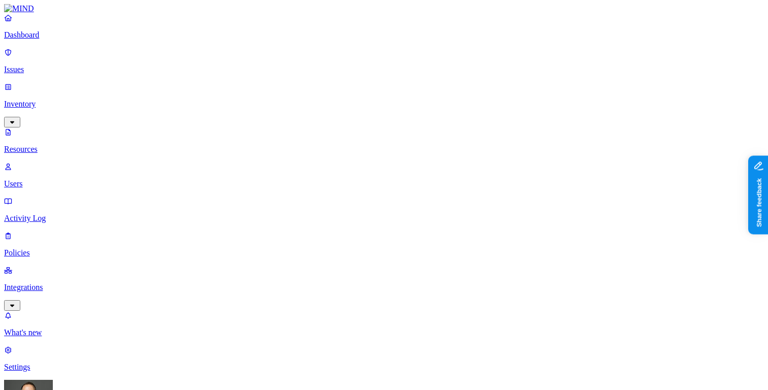
click at [36, 145] on p "Resources" at bounding box center [384, 149] width 760 height 9
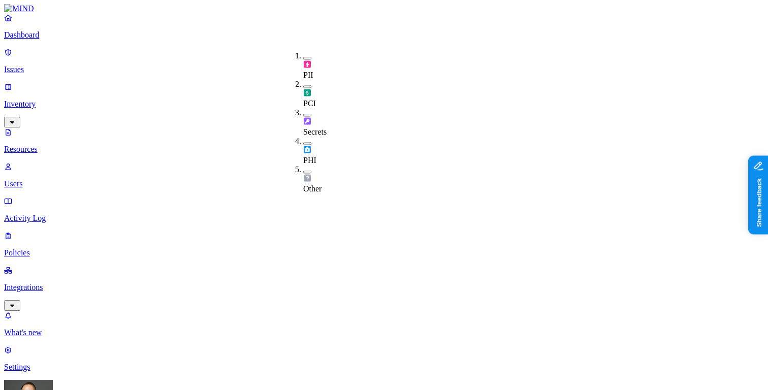
click at [303, 57] on button "button" at bounding box center [307, 58] width 8 height 3
click at [303, 86] on button "button" at bounding box center [307, 87] width 8 height 3
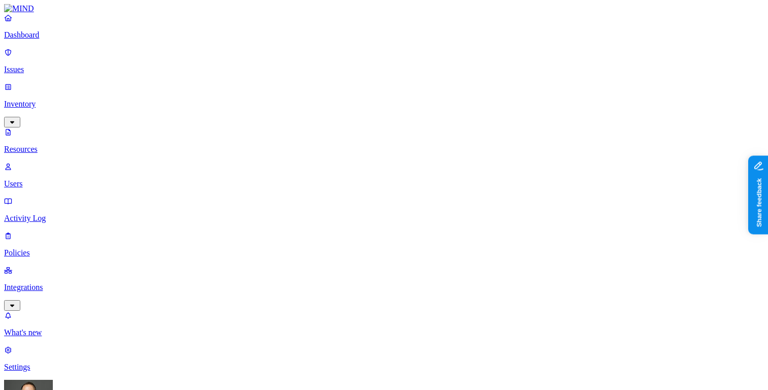
click at [303, 81] on button "button" at bounding box center [307, 86] width 8 height 11
click at [303, 54] on button "button" at bounding box center [307, 56] width 8 height 11
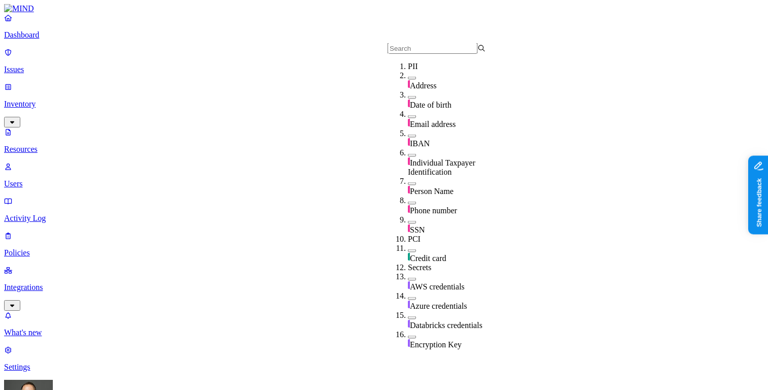
scroll to position [67, 0]
click at [408, 221] on button "button" at bounding box center [412, 222] width 8 height 3
click at [408, 115] on button "button" at bounding box center [412, 116] width 8 height 3
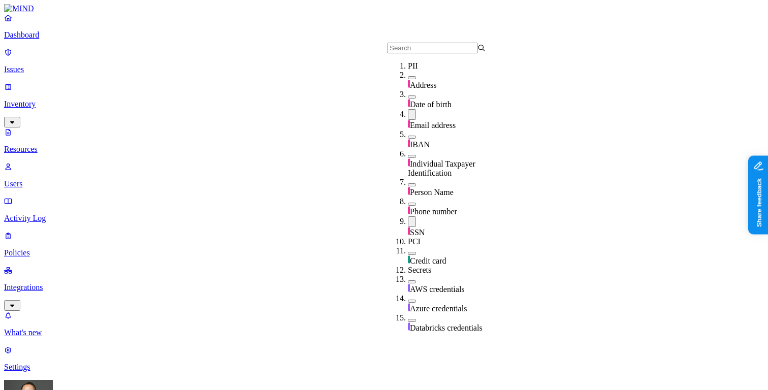
click at [408, 109] on button "button" at bounding box center [412, 114] width 8 height 11
click at [408, 215] on button "button" at bounding box center [412, 220] width 8 height 11
click at [84, 224] on nav "Dashboard Issues Inventory Resources Users Activity Log Policies Integrations W…" at bounding box center [384, 192] width 760 height 359
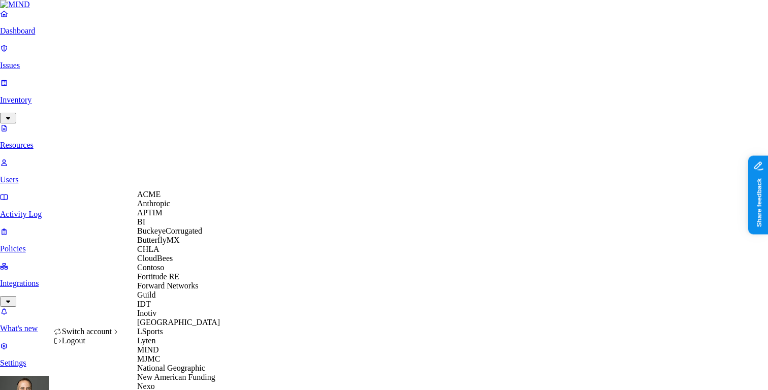
scroll to position [342, 0]
click at [177, 364] on span "National Geographic" at bounding box center [171, 368] width 68 height 9
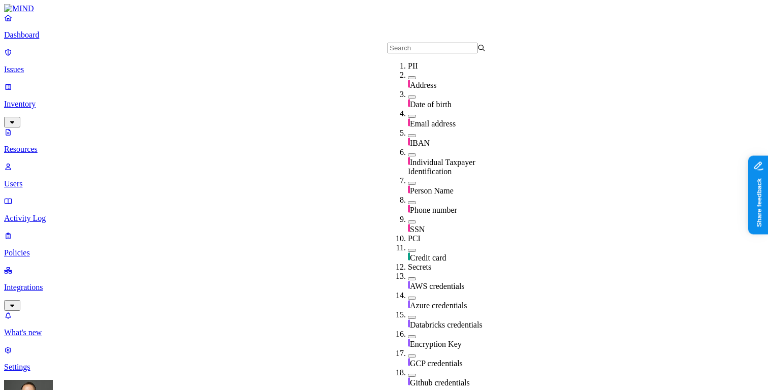
scroll to position [93, 0]
click at [408, 220] on button "button" at bounding box center [412, 221] width 8 height 3
click at [408, 215] on button "button" at bounding box center [412, 220] width 8 height 11
click at [408, 220] on button "button" at bounding box center [412, 221] width 8 height 3
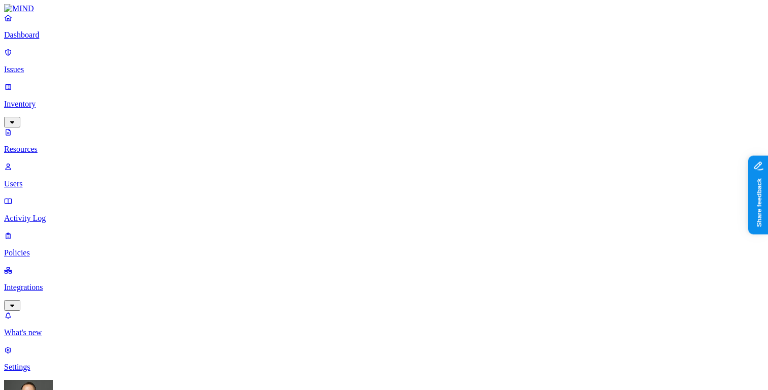
scroll to position [35, 0]
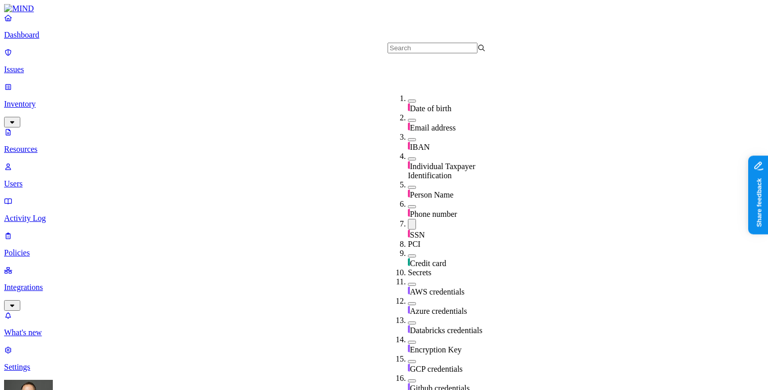
scroll to position [121, 0]
click at [408, 254] on button "button" at bounding box center [412, 255] width 8 height 3
click at [408, 249] on button "button" at bounding box center [412, 254] width 8 height 11
click at [408, 283] on button "button" at bounding box center [412, 284] width 8 height 3
click at [408, 277] on button "button" at bounding box center [412, 282] width 8 height 11
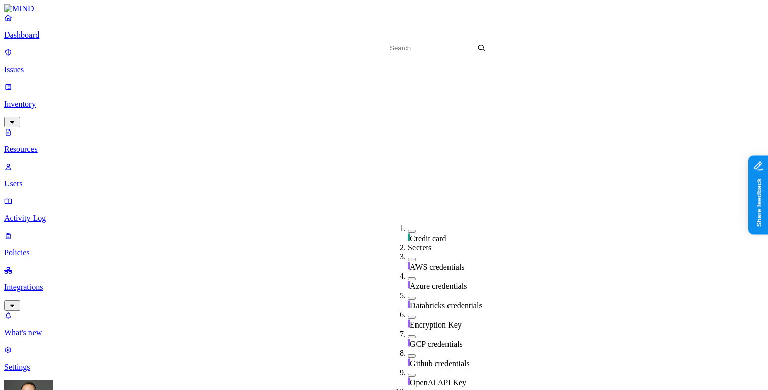
scroll to position [267, 0]
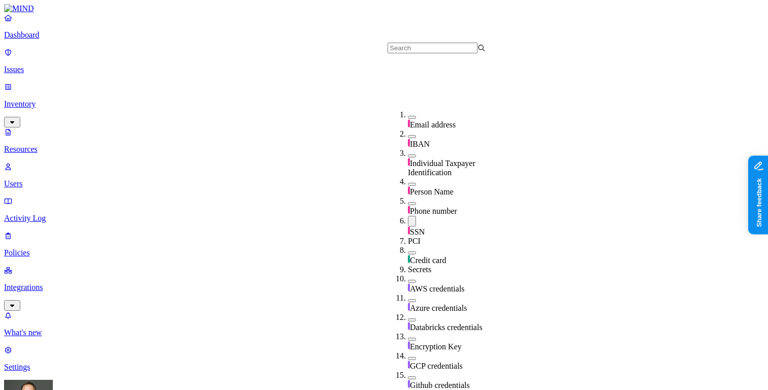
scroll to position [133, 0]
click at [408, 280] on button "button" at bounding box center [412, 281] width 8 height 3
click at [408, 274] on button "button" at bounding box center [412, 279] width 8 height 11
click at [408, 251] on button "button" at bounding box center [412, 252] width 8 height 3
click at [408, 246] on button "button" at bounding box center [412, 251] width 8 height 11
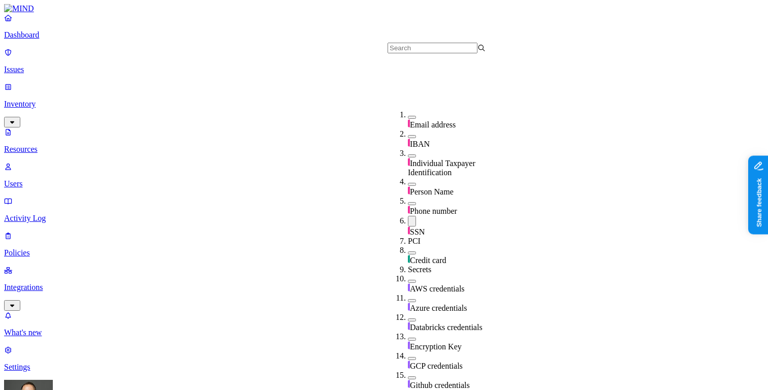
click at [408, 216] on button "button" at bounding box center [412, 221] width 8 height 11
click at [408, 250] on button "button" at bounding box center [412, 251] width 8 height 3
click at [408, 244] on button "button" at bounding box center [412, 249] width 8 height 11
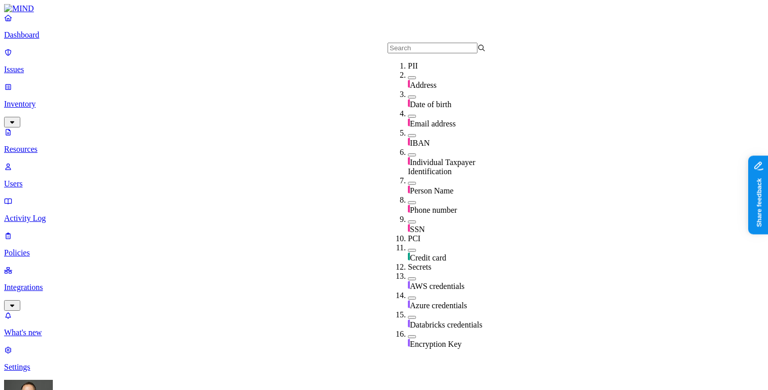
scroll to position [51, 0]
click at [408, 220] on button "button" at bounding box center [412, 221] width 8 height 3
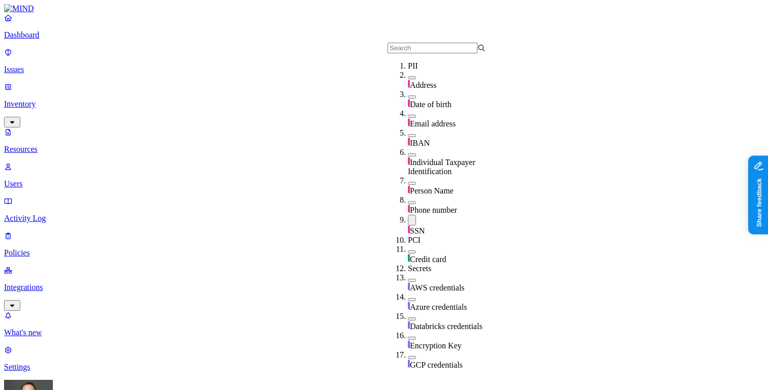
scroll to position [79, 0]
click at [408, 182] on button "button" at bounding box center [412, 183] width 8 height 3
click at [408, 176] on button "button" at bounding box center [412, 181] width 8 height 11
click at [408, 182] on button "button" at bounding box center [412, 183] width 8 height 3
click at [408, 176] on button "button" at bounding box center [412, 181] width 8 height 11
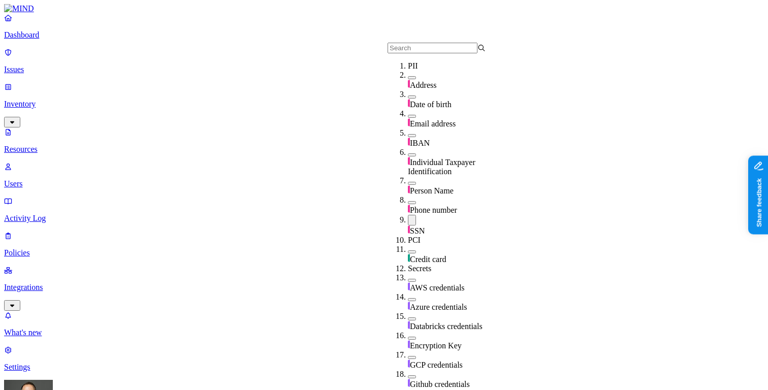
click at [408, 201] on button "button" at bounding box center [412, 202] width 8 height 3
click at [408, 216] on button "button" at bounding box center [412, 221] width 8 height 11
click at [408, 222] on button "button" at bounding box center [412, 223] width 8 height 3
click at [408, 196] on button "button" at bounding box center [412, 201] width 8 height 11
click at [408, 153] on button "button" at bounding box center [412, 154] width 8 height 3
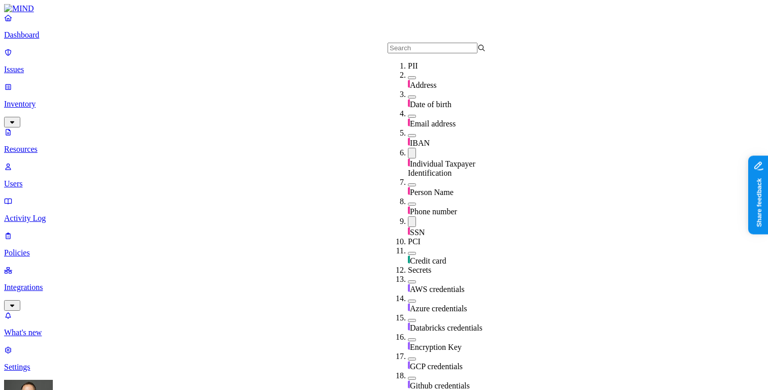
click at [408, 216] on button "button" at bounding box center [412, 221] width 8 height 11
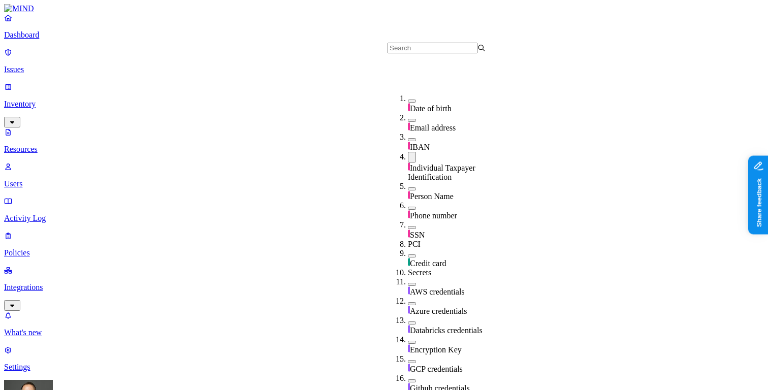
scroll to position [119, 0]
click at [408, 226] on button "button" at bounding box center [412, 227] width 8 height 3
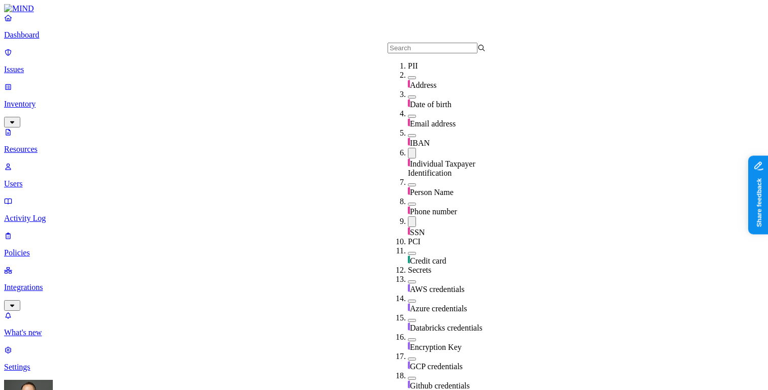
click at [408, 148] on button "button" at bounding box center [412, 153] width 8 height 11
click at [408, 153] on button "button" at bounding box center [412, 154] width 8 height 3
click at [408, 216] on button "button" at bounding box center [412, 221] width 8 height 11
click at [408, 222] on button "button" at bounding box center [412, 223] width 8 height 3
click at [408, 148] on button "button" at bounding box center [412, 153] width 8 height 11
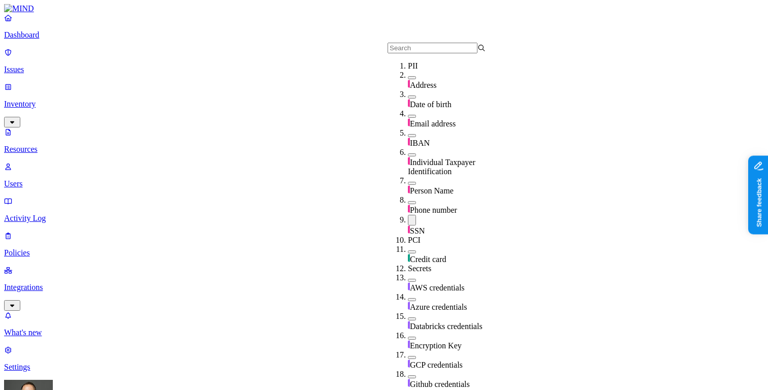
click at [408, 153] on button "button" at bounding box center [412, 154] width 8 height 3
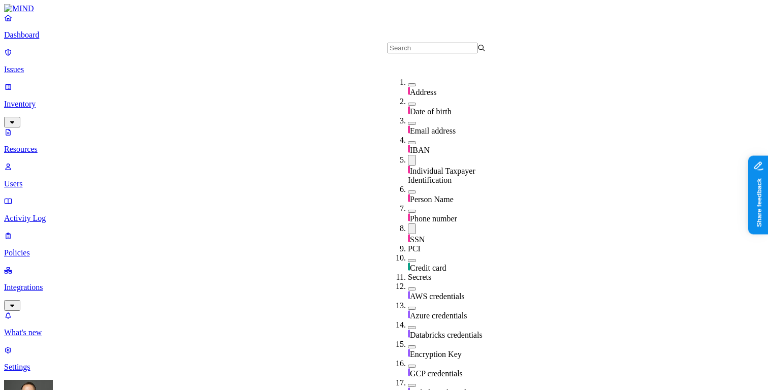
scroll to position [116, 0]
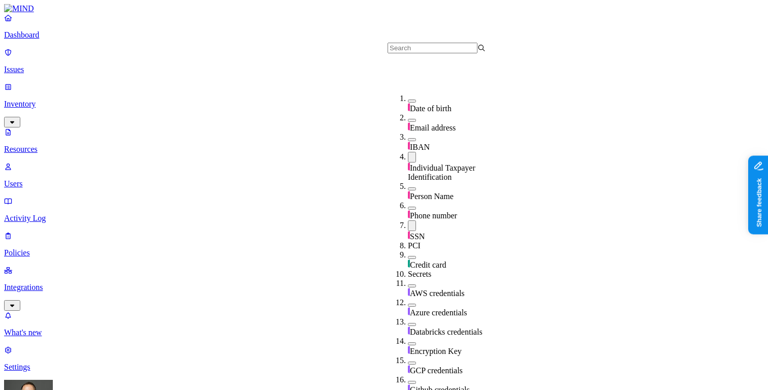
click at [408, 256] on button "button" at bounding box center [412, 257] width 8 height 3
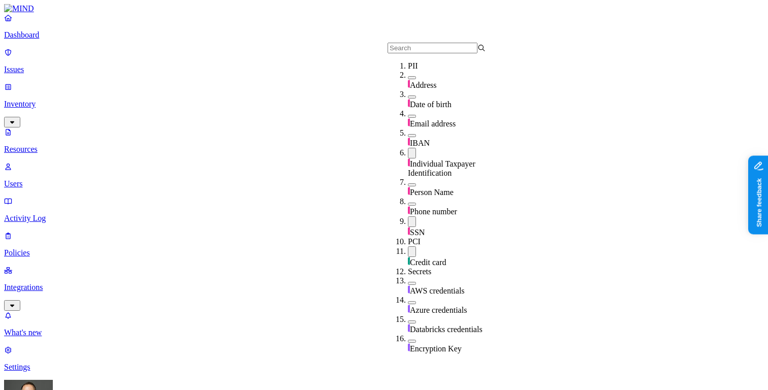
scroll to position [38, 0]
click at [408, 148] on button "button" at bounding box center [412, 153] width 8 height 11
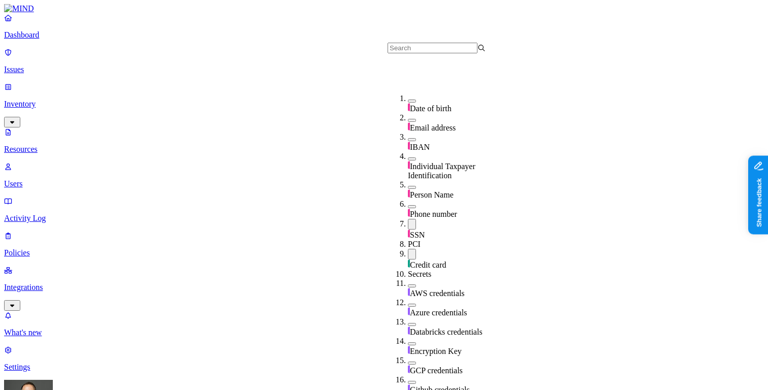
scroll to position [127, 0]
click at [408, 219] on button "button" at bounding box center [412, 224] width 8 height 11
click at [408, 247] on button "button" at bounding box center [412, 252] width 8 height 11
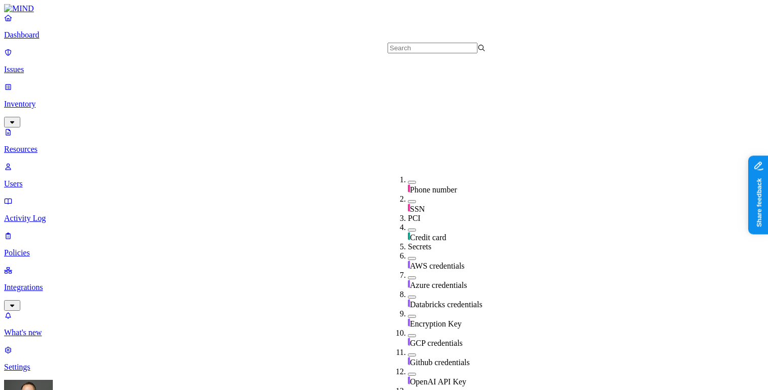
scroll to position [185, 0]
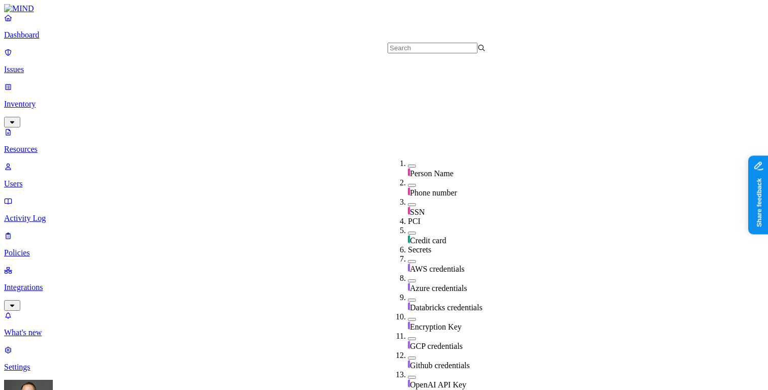
click at [408, 260] on button "button" at bounding box center [412, 261] width 8 height 3
click at [408, 254] on button "button" at bounding box center [412, 259] width 8 height 11
click at [408, 279] on button "button" at bounding box center [412, 280] width 8 height 3
click at [408, 274] on button "button" at bounding box center [412, 279] width 8 height 11
click at [408, 337] on button "button" at bounding box center [412, 338] width 8 height 3
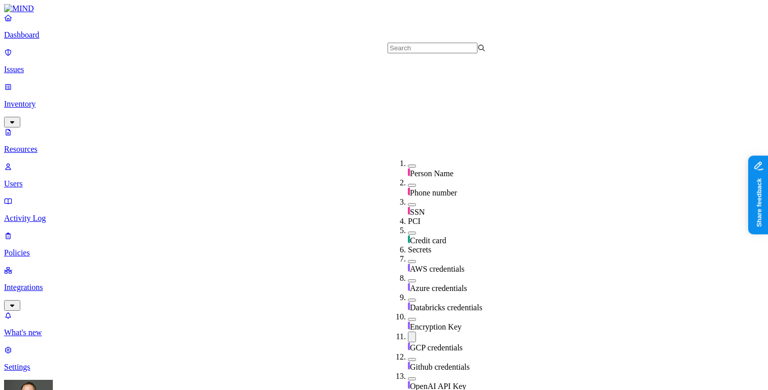
click at [408, 332] on button "button" at bounding box center [412, 337] width 8 height 11
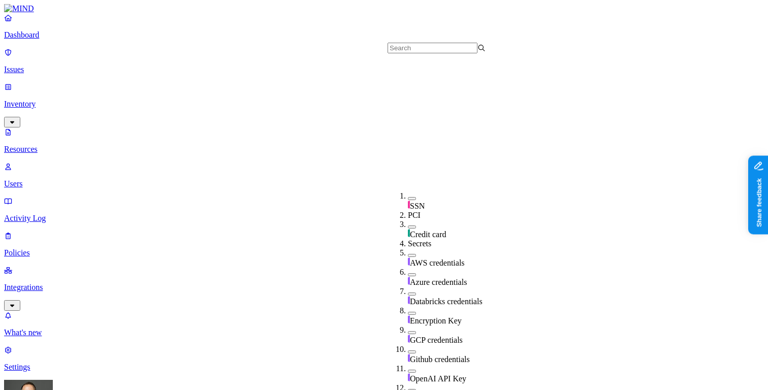
scroll to position [220, 0]
click at [408, 350] on button "button" at bounding box center [412, 351] width 8 height 3
click at [408, 345] on button "button" at bounding box center [412, 350] width 8 height 11
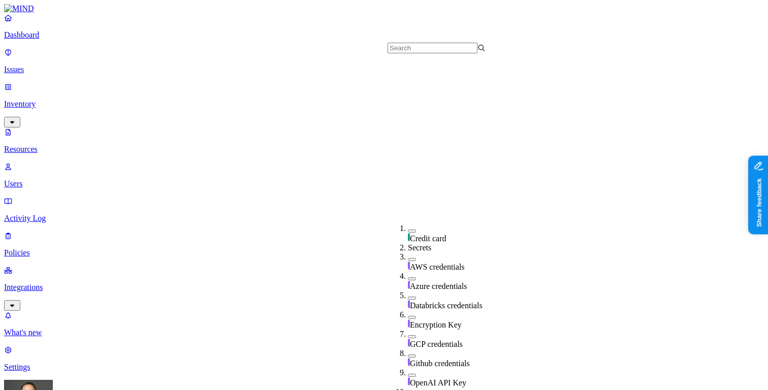
click at [408, 390] on button "button" at bounding box center [412, 394] width 8 height 3
click at [408, 388] on button "button" at bounding box center [412, 393] width 8 height 11
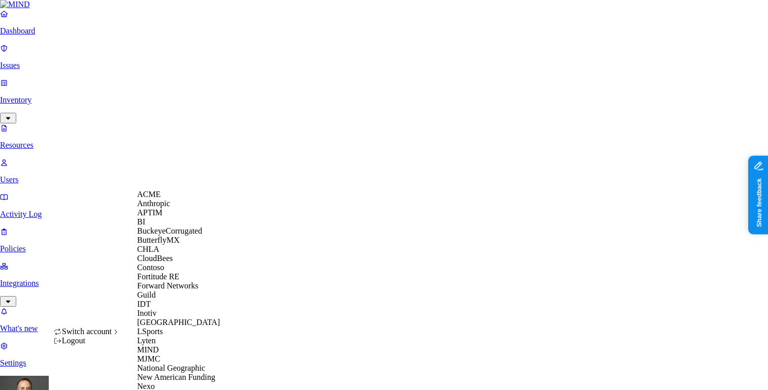
click at [170, 199] on div "ACME" at bounding box center [186, 194] width 99 height 9
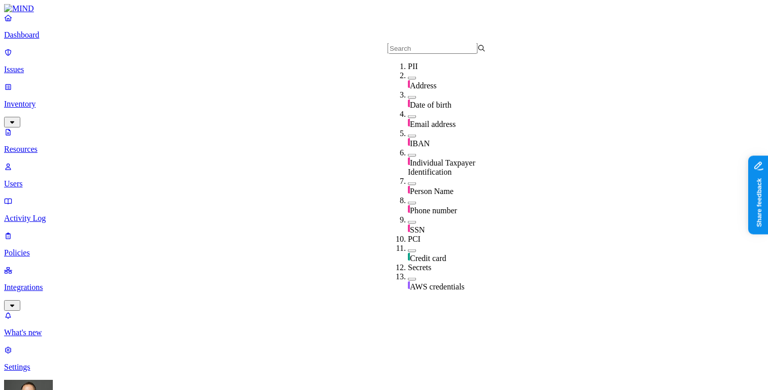
click at [430, 54] on input "text" at bounding box center [433, 48] width 90 height 11
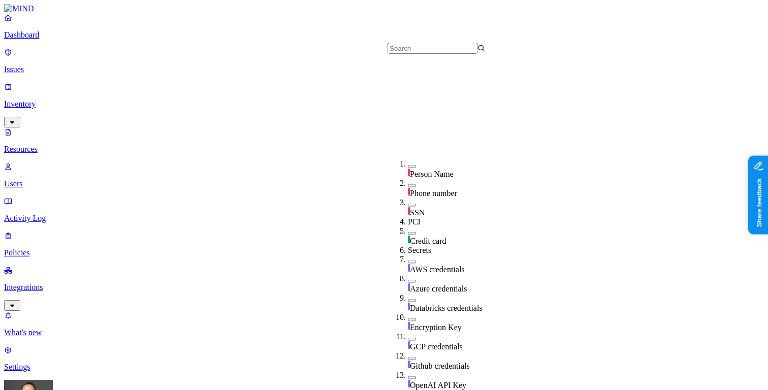
scroll to position [191, 0]
click at [408, 261] on button "button" at bounding box center [412, 262] width 8 height 3
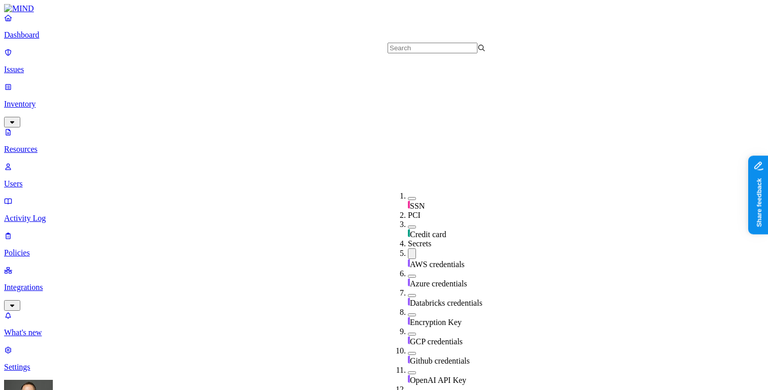
scroll to position [223, 0]
click at [408, 352] on button "button" at bounding box center [412, 353] width 8 height 3
click at [408, 346] on button "button" at bounding box center [412, 351] width 8 height 11
click at [408, 352] on button "button" at bounding box center [412, 353] width 8 height 3
click at [408, 346] on button "button" at bounding box center [412, 351] width 8 height 11
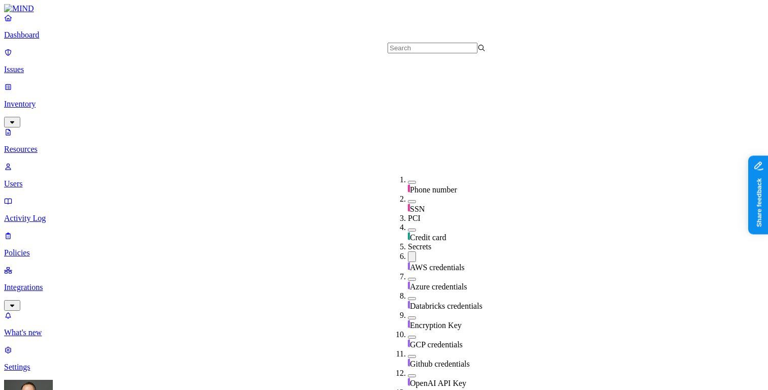
scroll to position [216, 0]
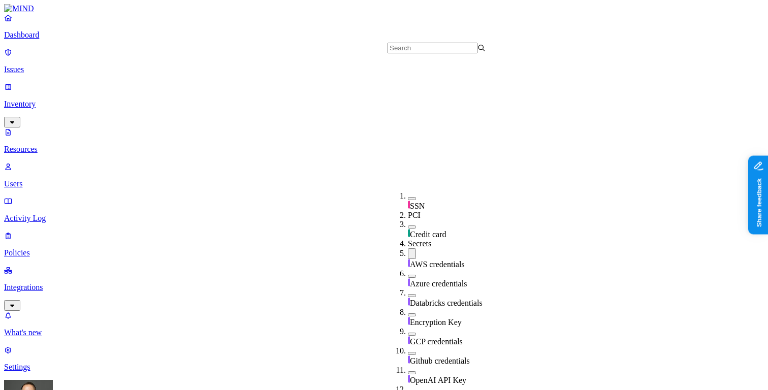
click at [408, 371] on button "button" at bounding box center [412, 372] width 8 height 3
click at [408, 366] on button "button" at bounding box center [412, 371] width 8 height 11
click at [408, 352] on button "button" at bounding box center [412, 353] width 8 height 3
click at [408, 346] on button "button" at bounding box center [412, 351] width 8 height 11
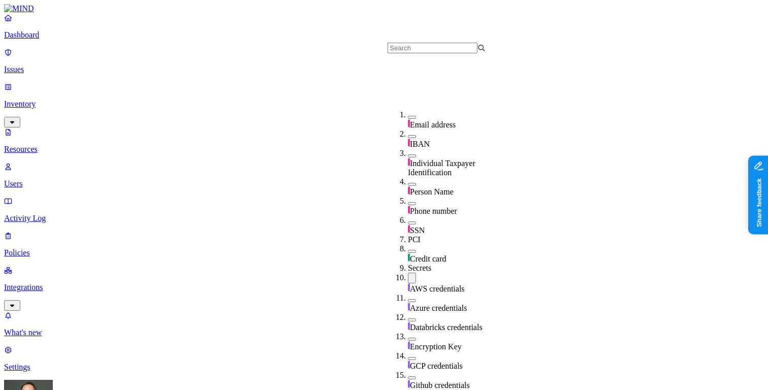
scroll to position [126, 0]
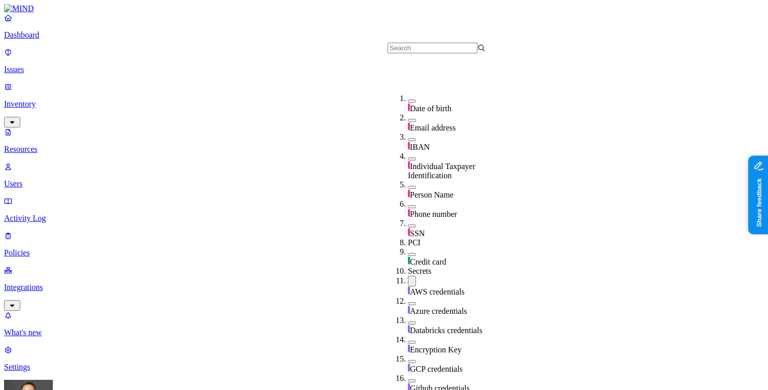
click at [408, 253] on button "button" at bounding box center [412, 254] width 8 height 3
click at [408, 247] on button "button" at bounding box center [412, 252] width 8 height 11
click at [408, 276] on button "button" at bounding box center [412, 281] width 8 height 11
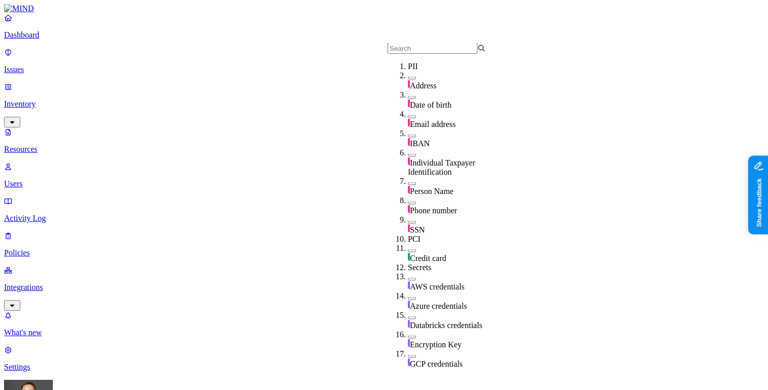
scroll to position [79, 0]
click at [408, 221] on button "button" at bounding box center [412, 222] width 8 height 3
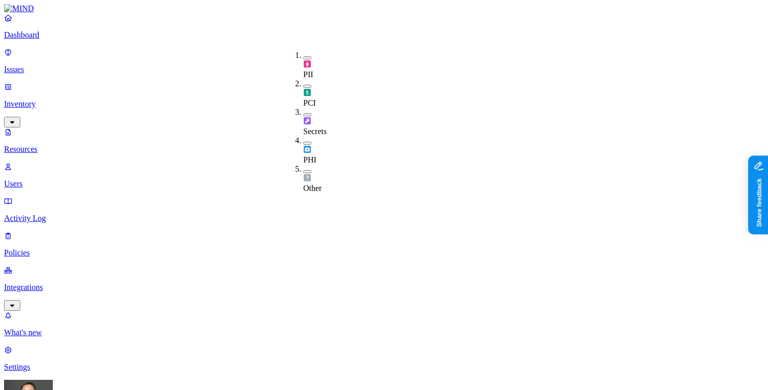
click at [303, 85] on button "button" at bounding box center [307, 86] width 8 height 3
click at [303, 79] on button "button" at bounding box center [307, 84] width 8 height 11
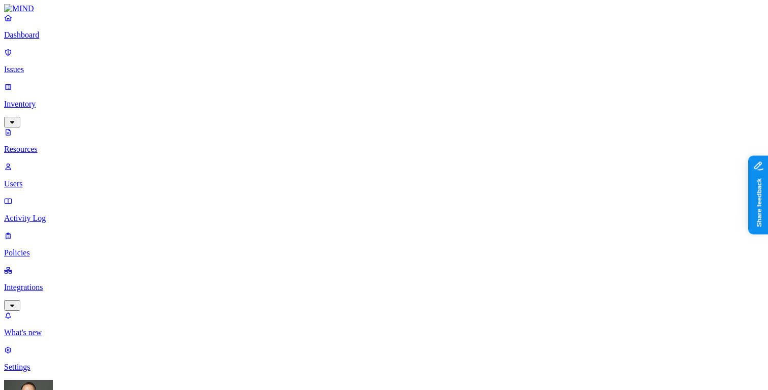
click at [303, 85] on button "button" at bounding box center [307, 86] width 8 height 3
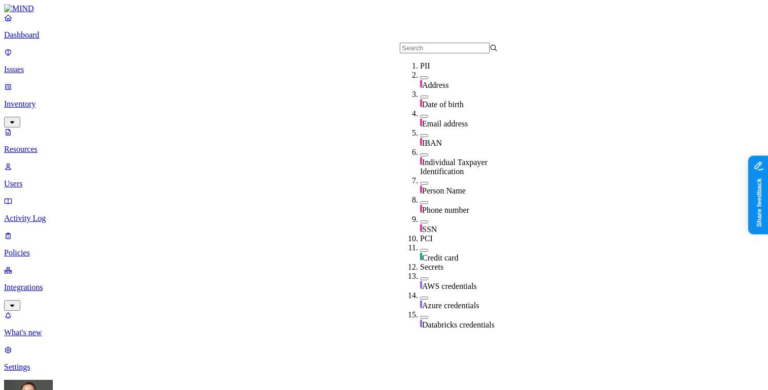
scroll to position [70, 0]
click at [420, 220] on button "button" at bounding box center [424, 221] width 8 height 3
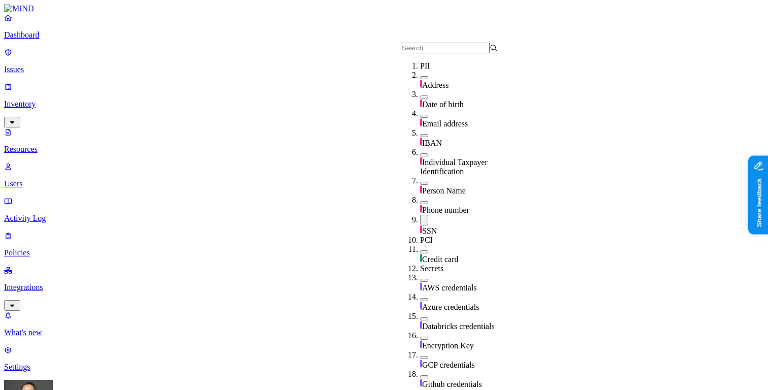
scroll to position [115, 0]
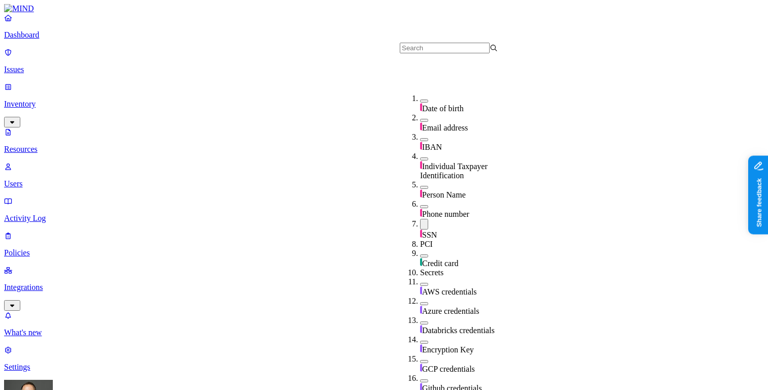
click at [420, 219] on button "button" at bounding box center [424, 224] width 8 height 11
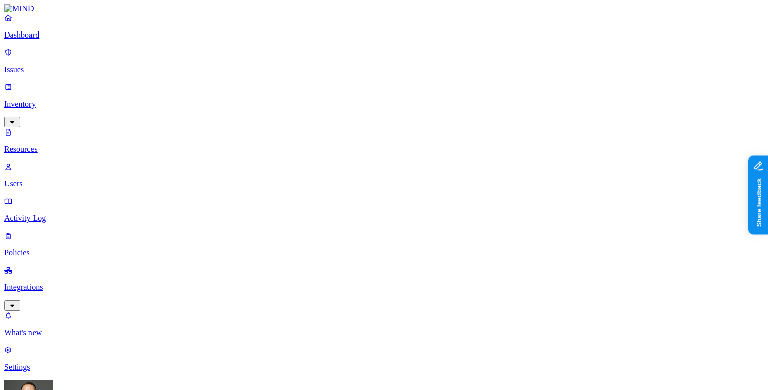
click at [303, 79] on button "button" at bounding box center [307, 84] width 8 height 11
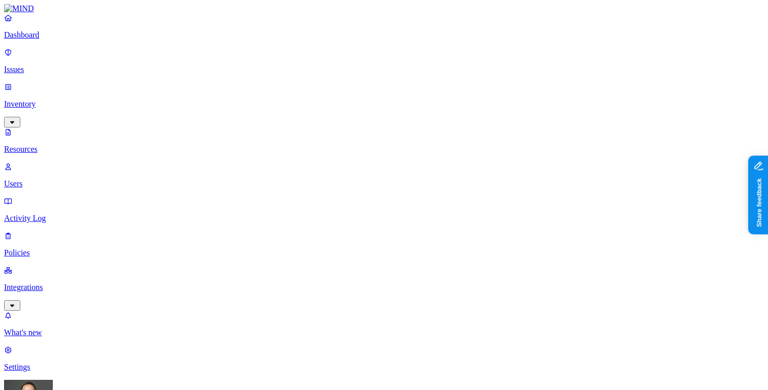
click at [498, 167] on button "button" at bounding box center [502, 168] width 8 height 3
click at [303, 56] on button "button" at bounding box center [307, 57] width 8 height 3
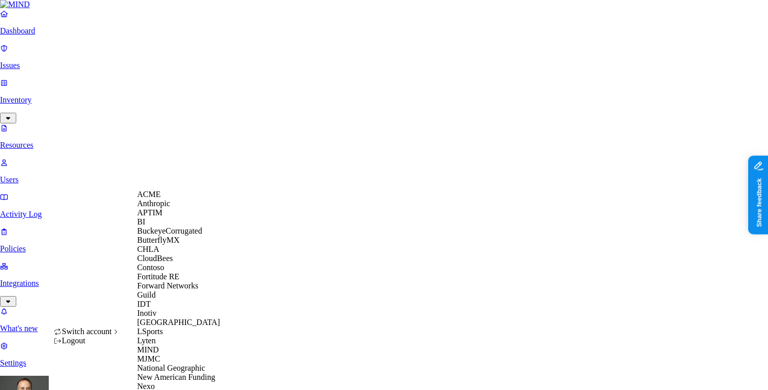
scroll to position [431, 0]
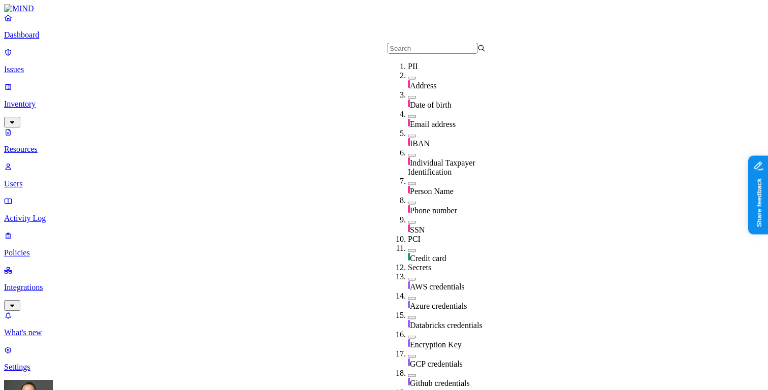
scroll to position [98, 0]
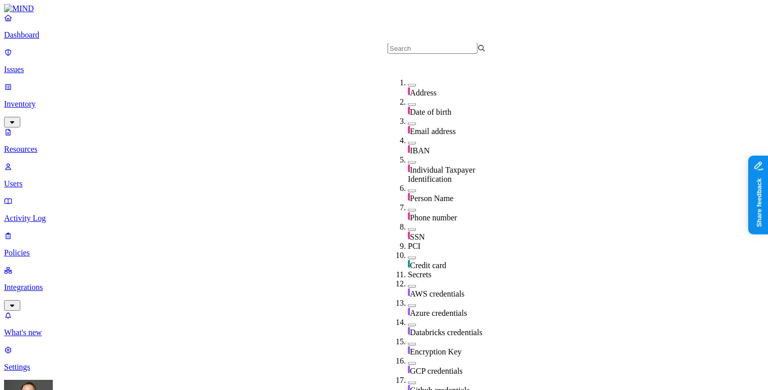
click at [408, 228] on button "button" at bounding box center [412, 229] width 8 height 3
click at [408, 258] on button "button" at bounding box center [412, 259] width 8 height 3
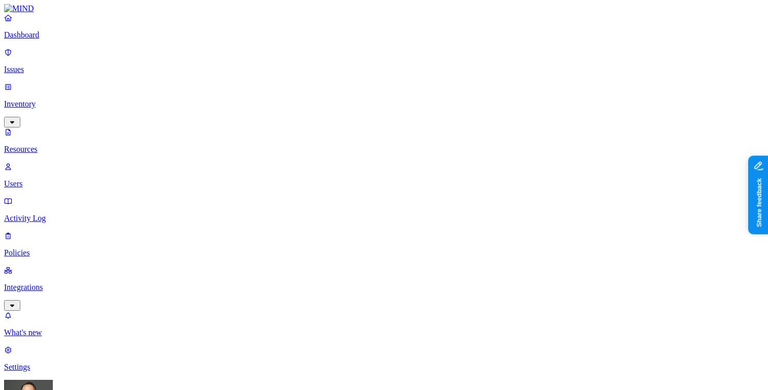
click at [77, 40] on p "Dashboard" at bounding box center [384, 34] width 760 height 9
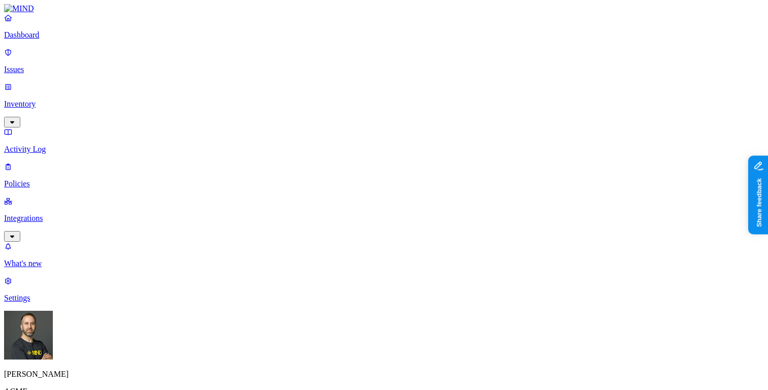
click at [53, 214] on p "Integrations" at bounding box center [384, 218] width 760 height 9
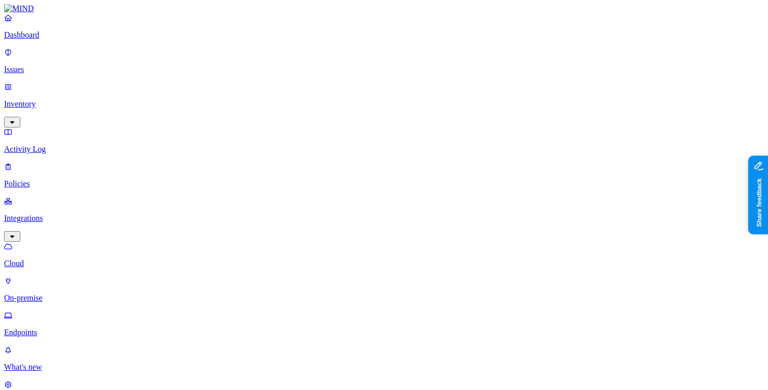
click at [43, 328] on p "Endpoints" at bounding box center [384, 332] width 760 height 9
click at [40, 65] on p "Issues" at bounding box center [384, 69] width 760 height 9
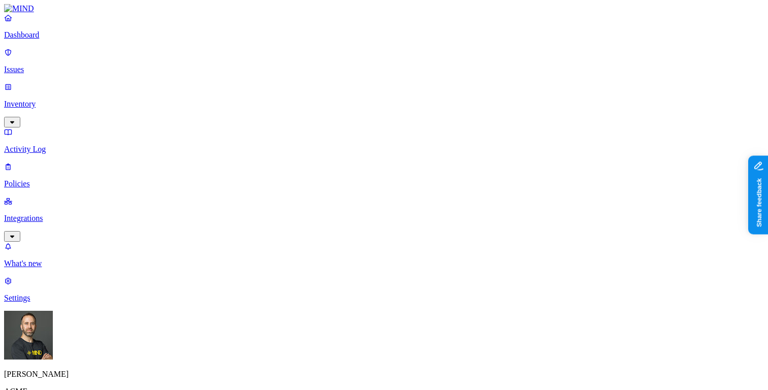
click at [42, 214] on p "Integrations" at bounding box center [384, 218] width 760 height 9
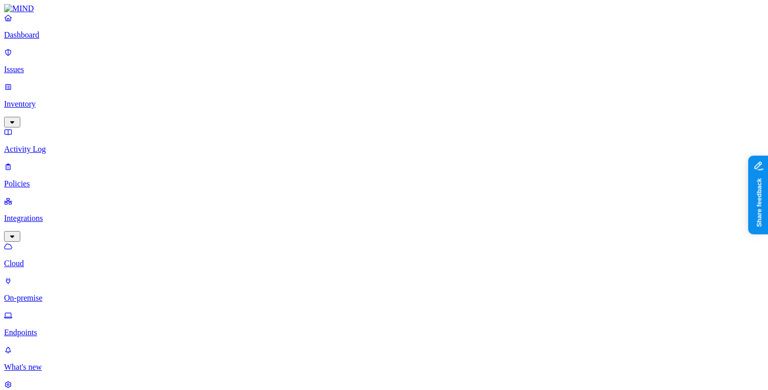
click at [56, 40] on p "Dashboard" at bounding box center [384, 34] width 760 height 9
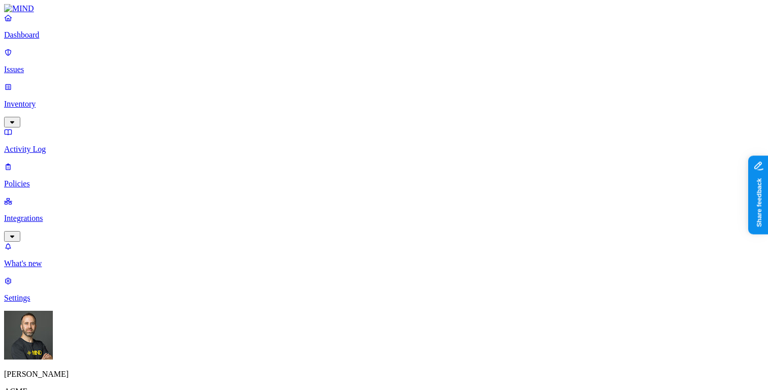
click at [59, 214] on p "Integrations" at bounding box center [384, 218] width 760 height 9
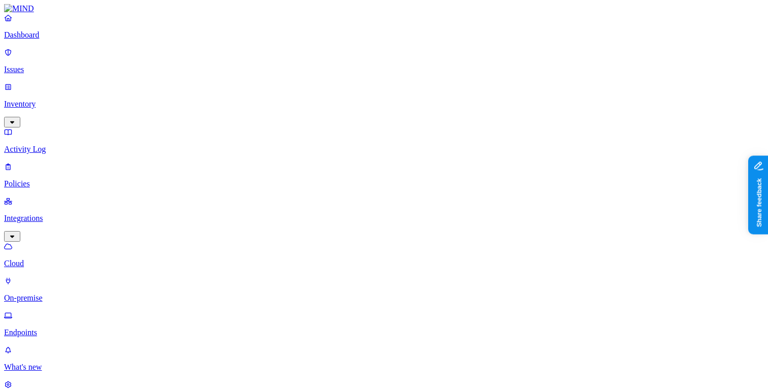
click at [46, 328] on p "Endpoints" at bounding box center [384, 332] width 760 height 9
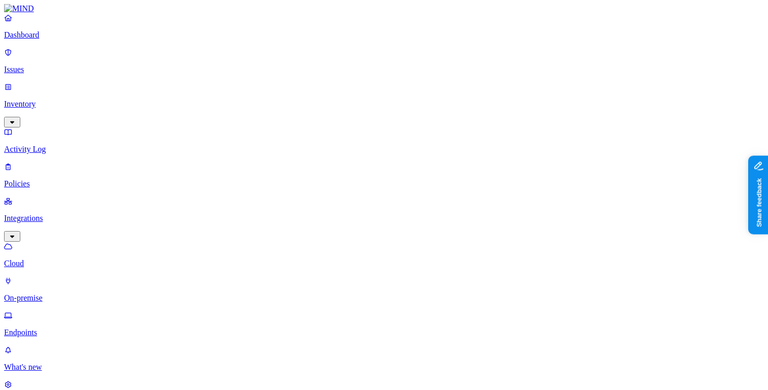
click at [54, 179] on p "Policies" at bounding box center [384, 183] width 760 height 9
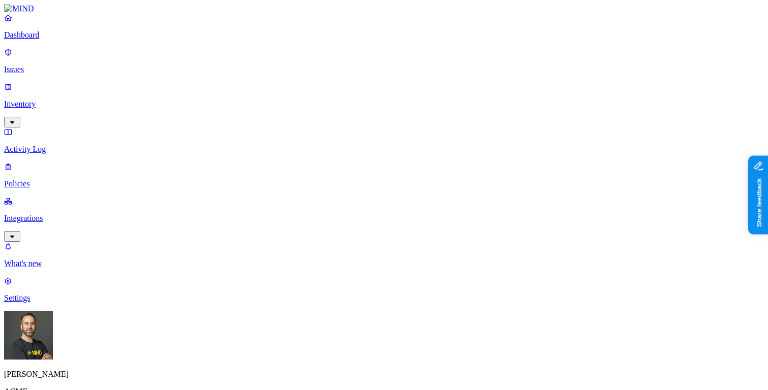
scroll to position [318, 0]
click at [70, 65] on p "Issues" at bounding box center [384, 69] width 760 height 9
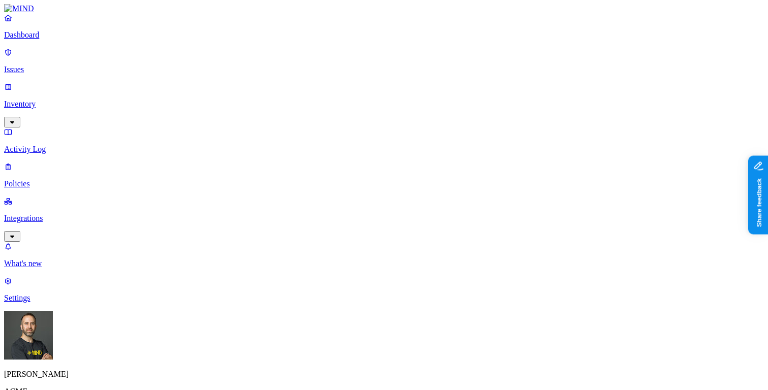
click at [41, 179] on p "Policies" at bounding box center [384, 183] width 760 height 9
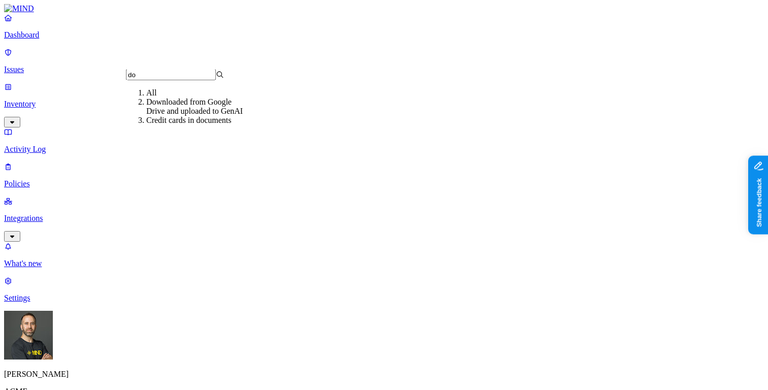
type input "do"
click at [153, 116] on div "Downloaded from Google Drive and uploaded to GenAI" at bounding box center [195, 107] width 98 height 18
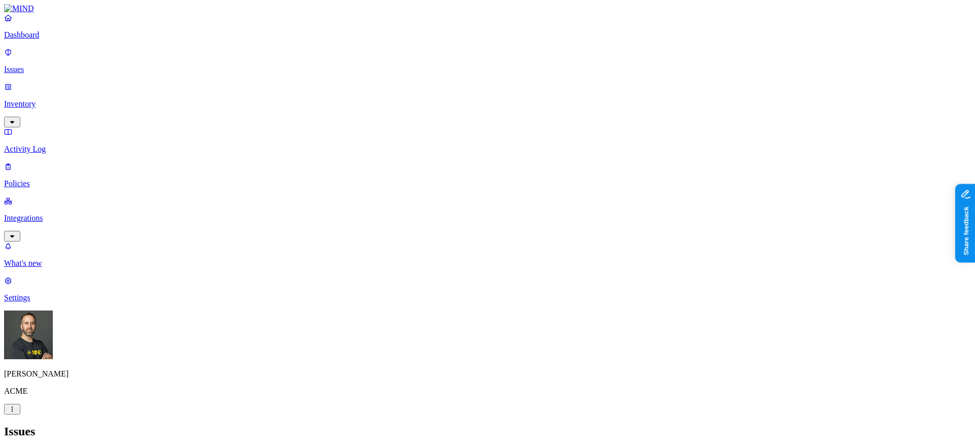
click at [42, 179] on p "Policies" at bounding box center [487, 183] width 967 height 9
click at [61, 390] on button "Create Policy" at bounding box center [32, 454] width 57 height 11
click at [56, 40] on p "Dashboard" at bounding box center [487, 34] width 967 height 9
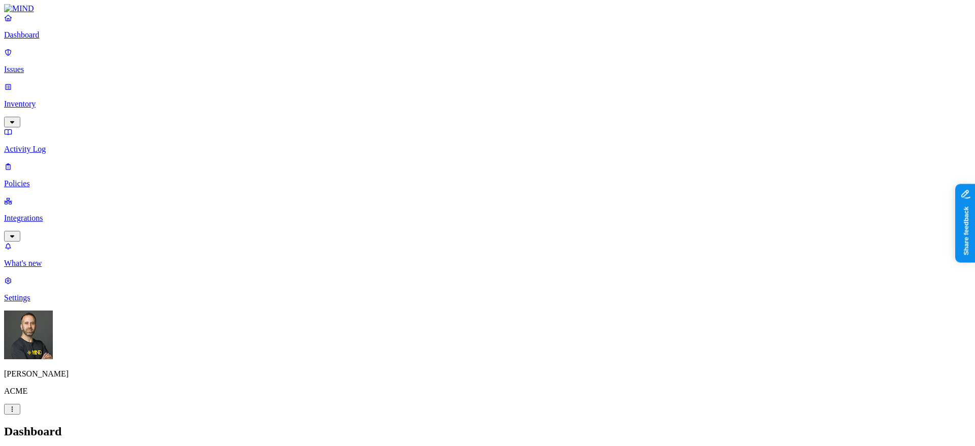
click at [95, 390] on div "Tom Mayblum ACME" at bounding box center [487, 363] width 967 height 104
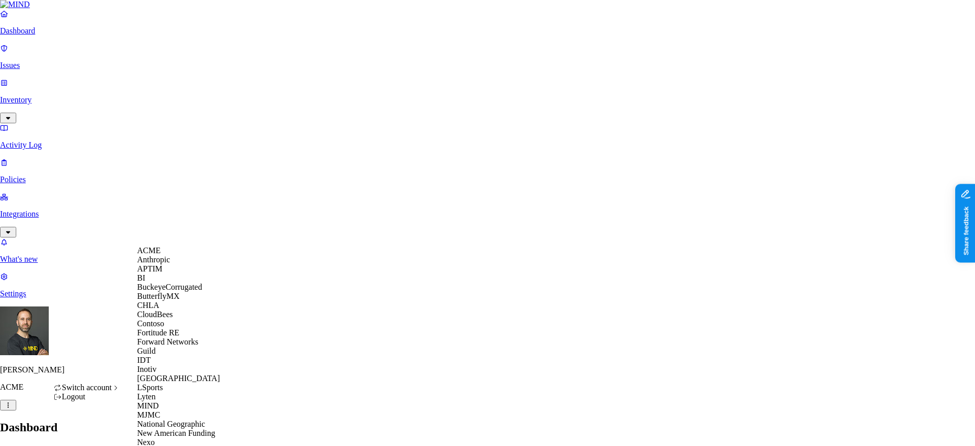
click at [172, 319] on span "CloudBees" at bounding box center [155, 314] width 36 height 9
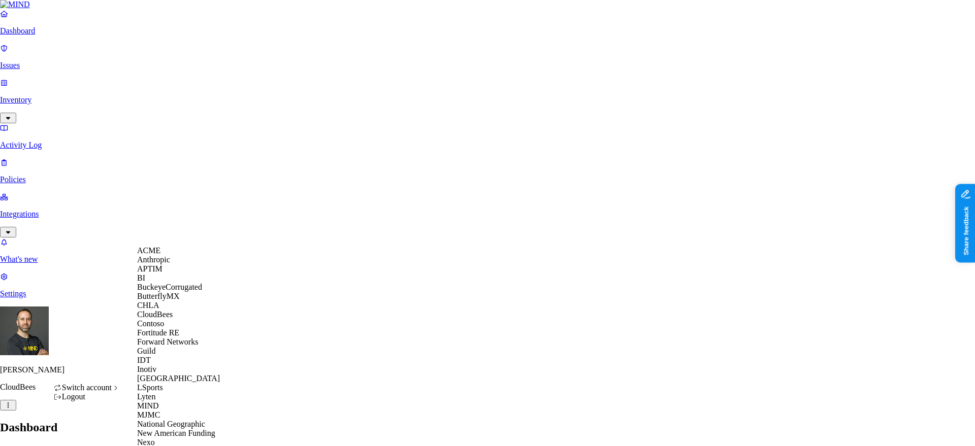
scroll to position [431, 0]
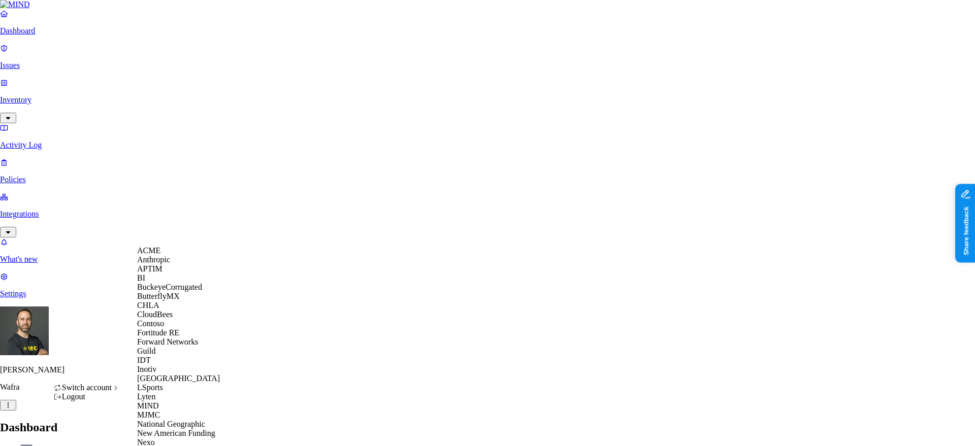
scroll to position [431, 0]
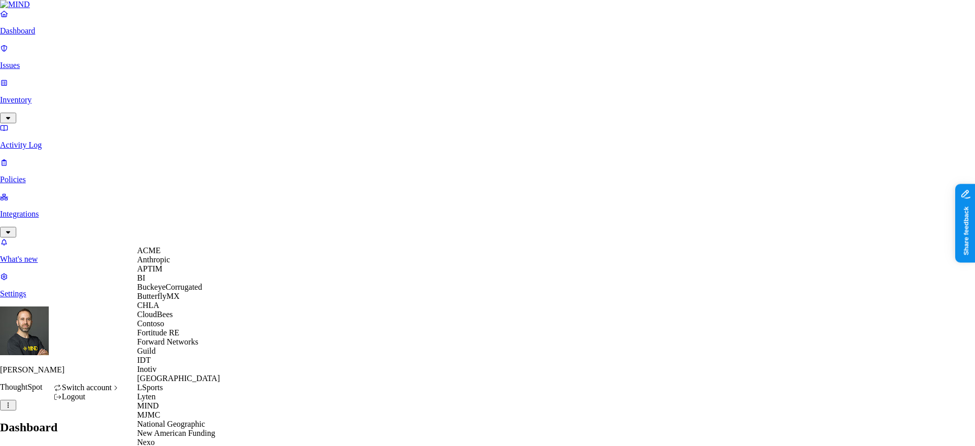
scroll to position [356, 0]
click at [163, 446] on span "Openweb" at bounding box center [152, 451] width 31 height 9
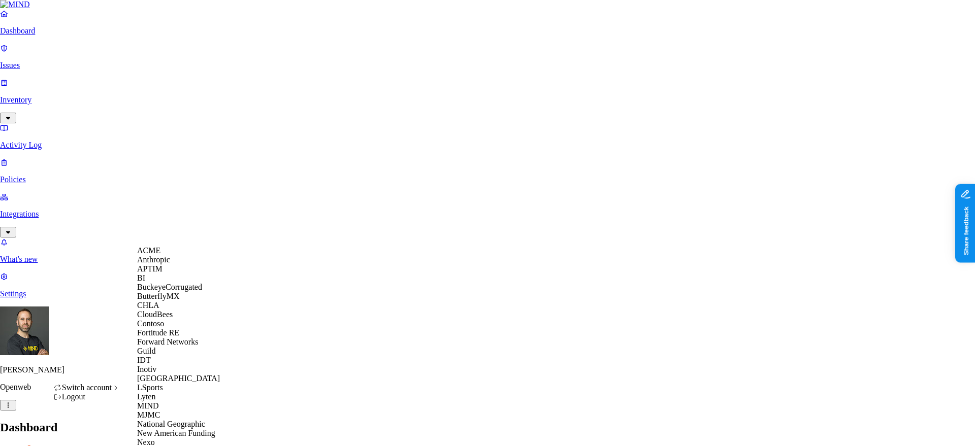
scroll to position [318, 0]
click at [184, 429] on span "New American Funding" at bounding box center [176, 433] width 78 height 9
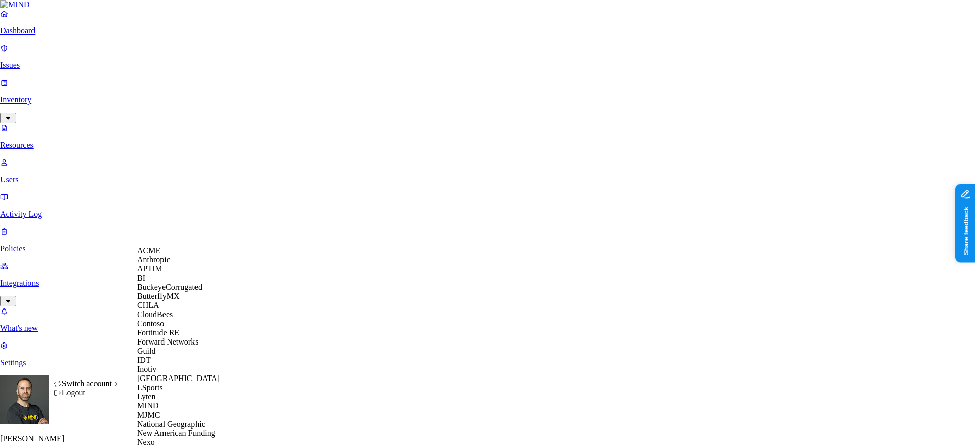
scroll to position [194, 0]
click at [173, 393] on div "Lyten" at bounding box center [186, 397] width 99 height 9
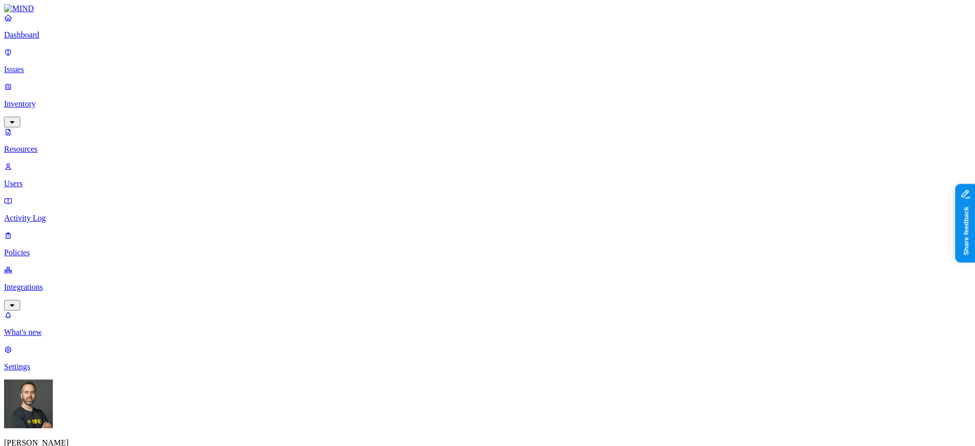
scroll to position [20, 0]
click at [95, 433] on html "Dashboard Issues Inventory Resources Users Activity Log Policies Integrations W…" at bounding box center [487, 386] width 975 height 773
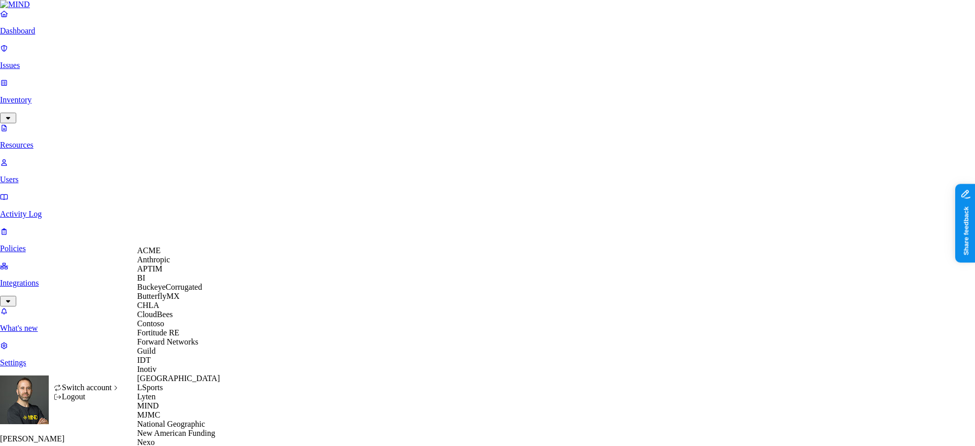
scroll to position [131, 0]
click at [163, 356] on div "IDT" at bounding box center [186, 360] width 99 height 9
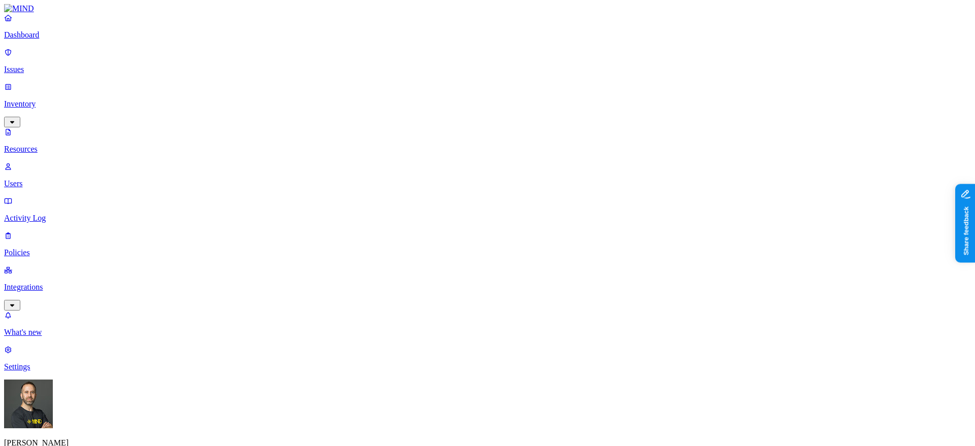
click at [303, 142] on button "button" at bounding box center [307, 143] width 8 height 3
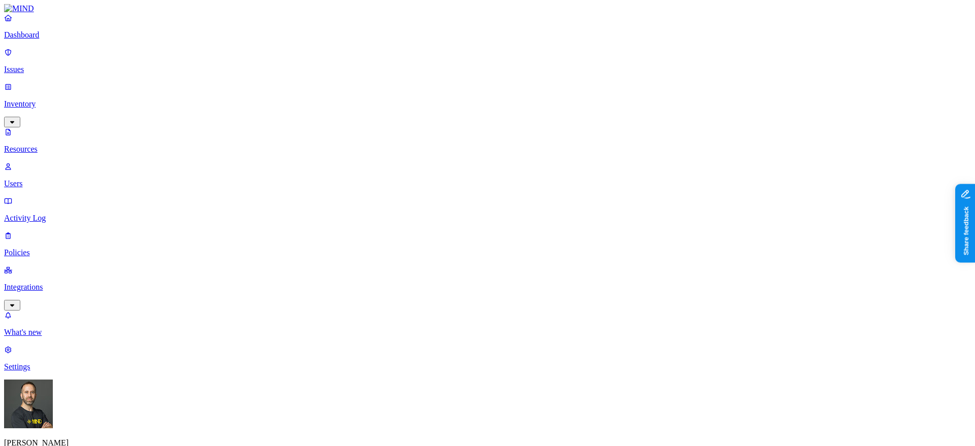
click at [95, 431] on html "Dashboard Issues Inventory Resources Users Activity Log Policies Integrations W…" at bounding box center [487, 443] width 975 height 887
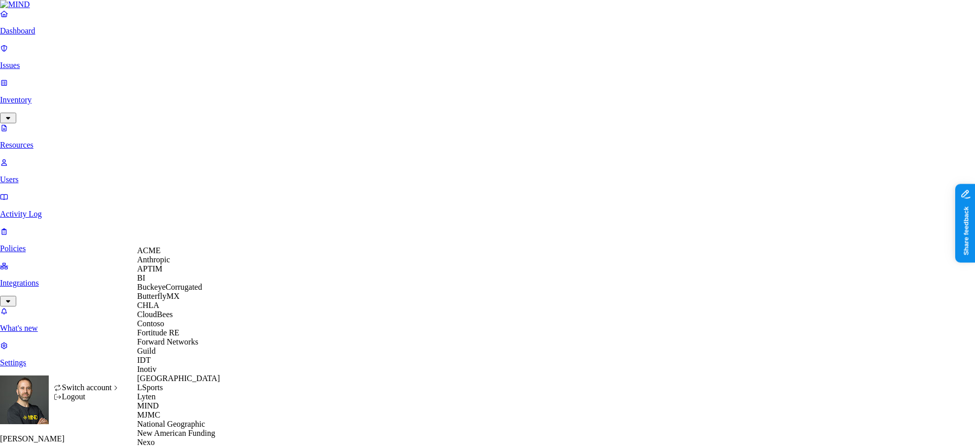
click at [184, 292] on span "BuckeyeCorrugated" at bounding box center [169, 287] width 65 height 9
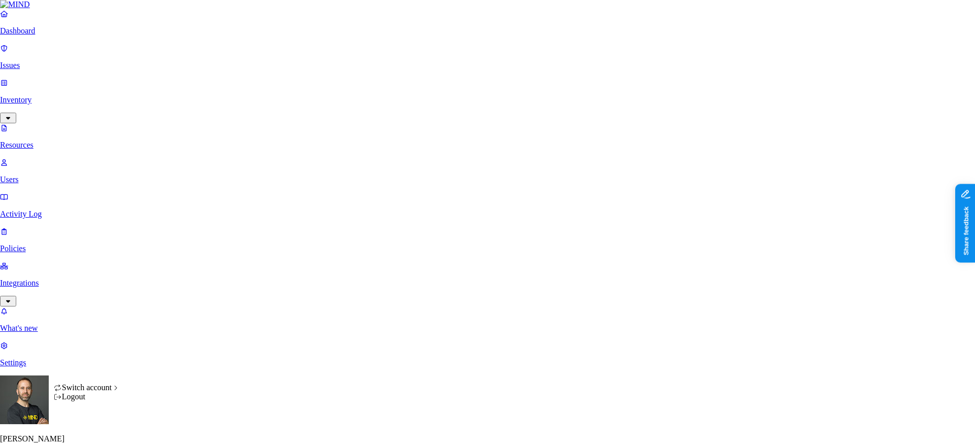
click at [102, 430] on html "Dashboard Issues Inventory Resources Users Activity Log Policies Integrations W…" at bounding box center [487, 346] width 975 height 692
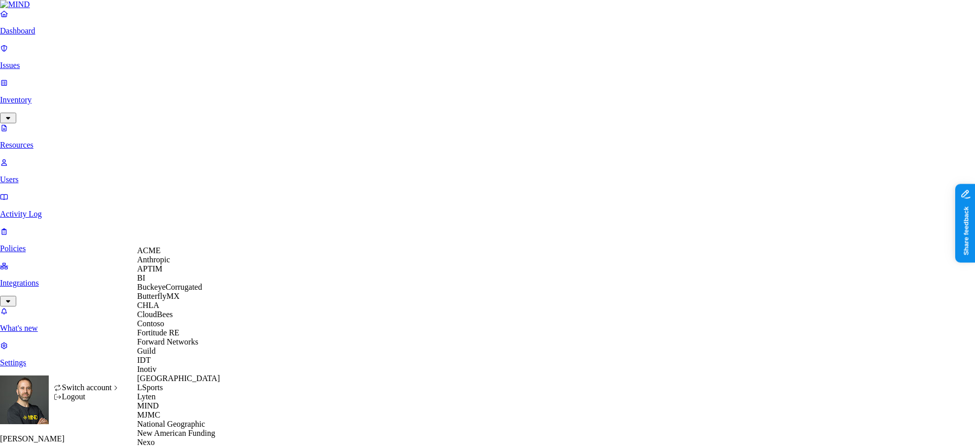
scroll to position [340, 0]
click at [168, 446] on span "Openweb" at bounding box center [152, 451] width 31 height 9
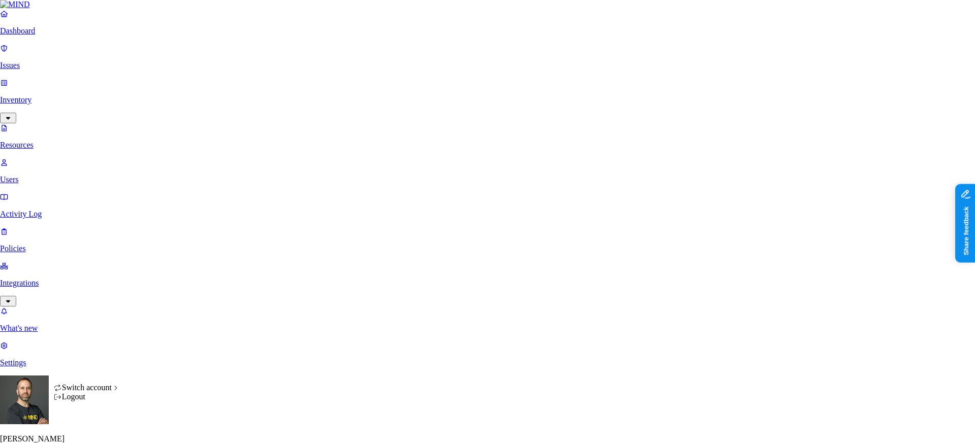
click at [97, 429] on html "Dashboard Issues Inventory Resources Users Activity Log Policies Integrations W…" at bounding box center [487, 349] width 975 height 698
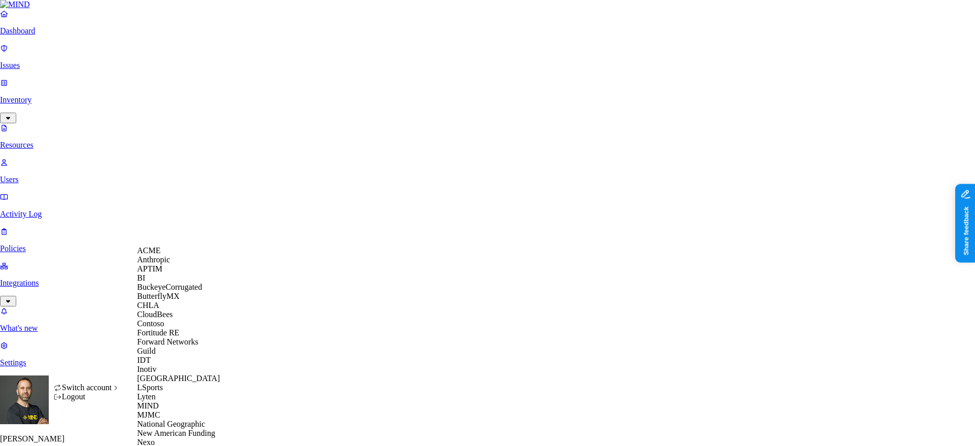
scroll to position [258, 0]
click at [182, 429] on span "New American Funding" at bounding box center [176, 433] width 78 height 9
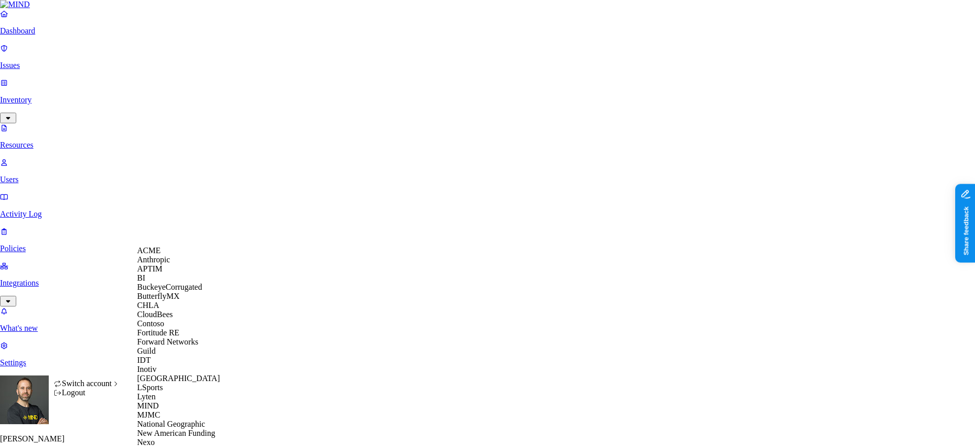
scroll to position [299, 0]
click at [181, 420] on span "National Geographic" at bounding box center [171, 424] width 68 height 9
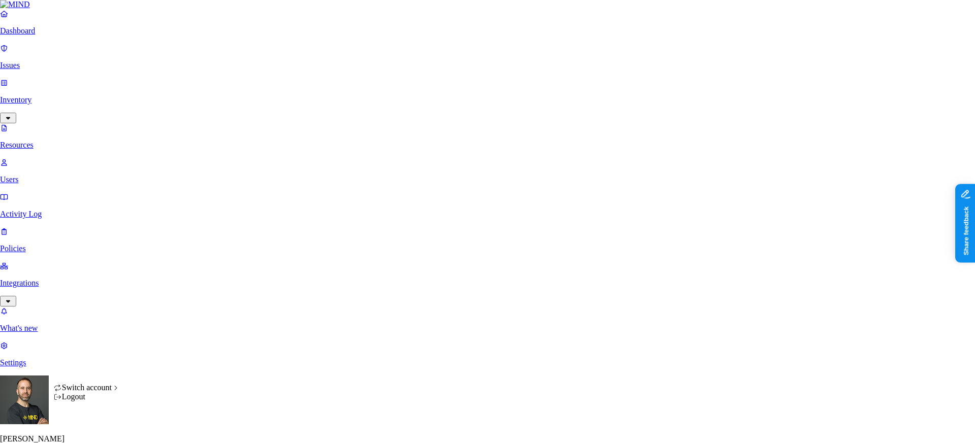
click at [96, 432] on html "Dashboard Issues Inventory Resources Users Activity Log Policies Integrations W…" at bounding box center [487, 340] width 975 height 680
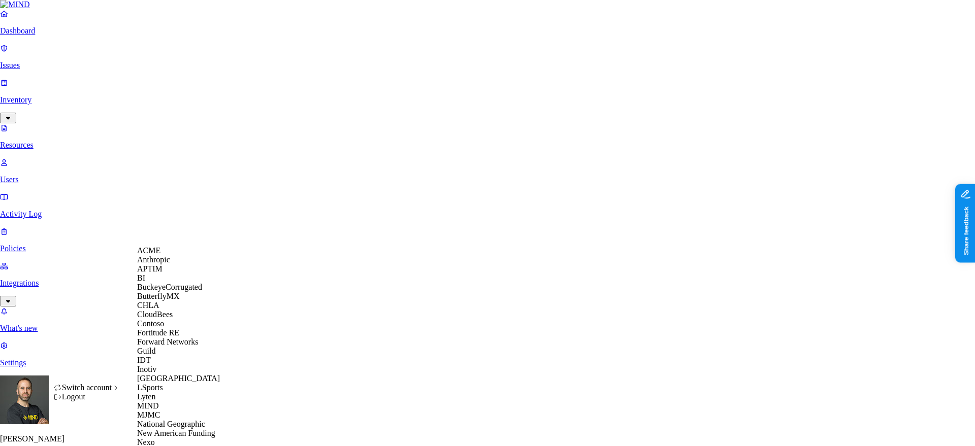
click at [173, 319] on span "CloudBees" at bounding box center [155, 314] width 36 height 9
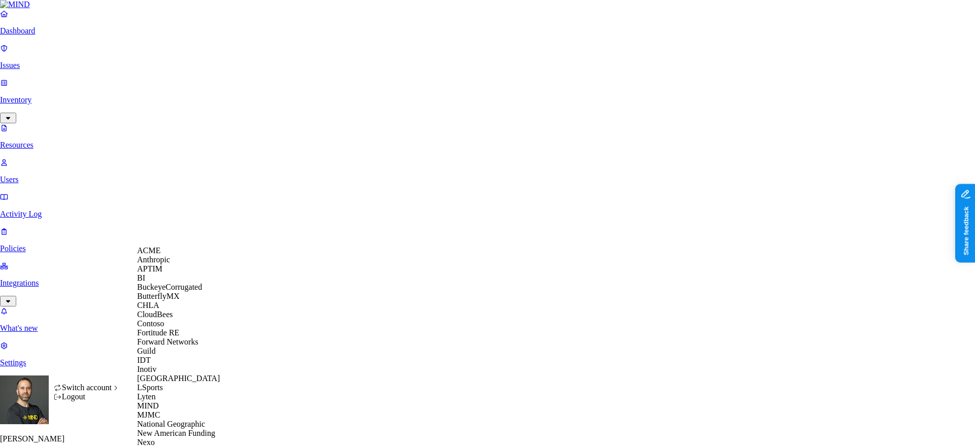
click at [178, 274] on div "APTIM" at bounding box center [186, 269] width 99 height 9
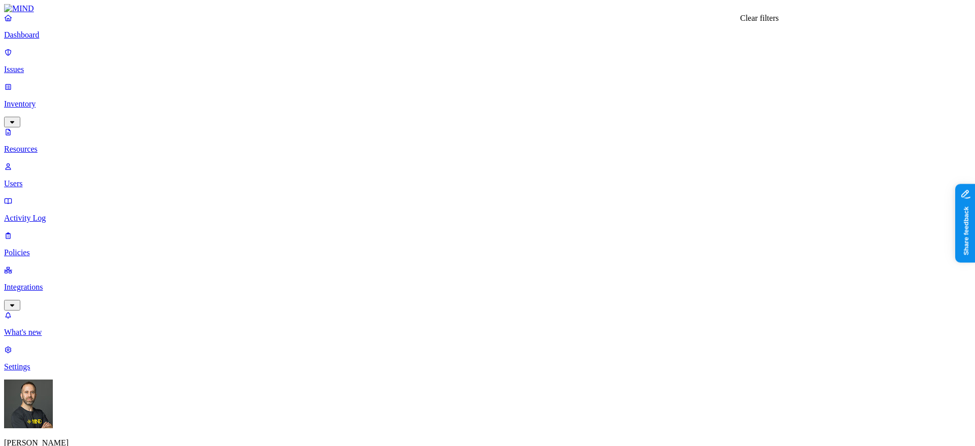
type input "dicom"
click at [277, 80] on div "DICOM" at bounding box center [308, 75] width 98 height 9
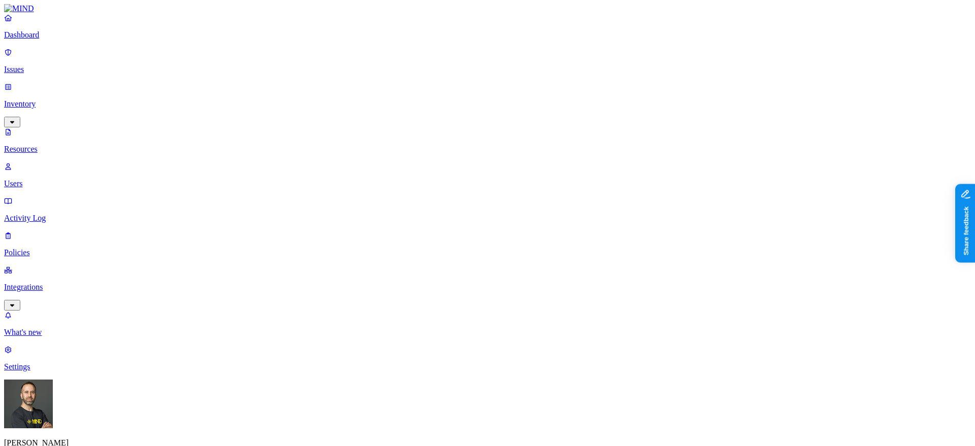
type input "nift"
click at [264, 80] on div "NIfTI" at bounding box center [308, 75] width 98 height 9
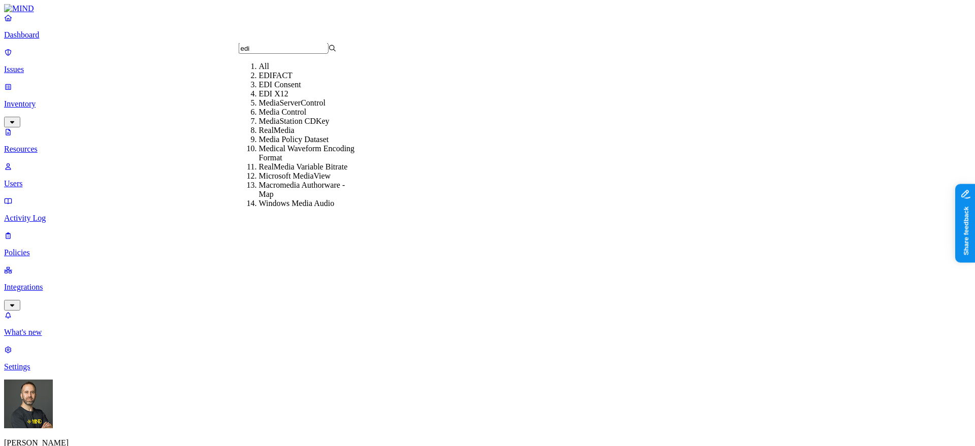
type input "edi"
click at [270, 99] on div "EDI X12" at bounding box center [308, 93] width 98 height 9
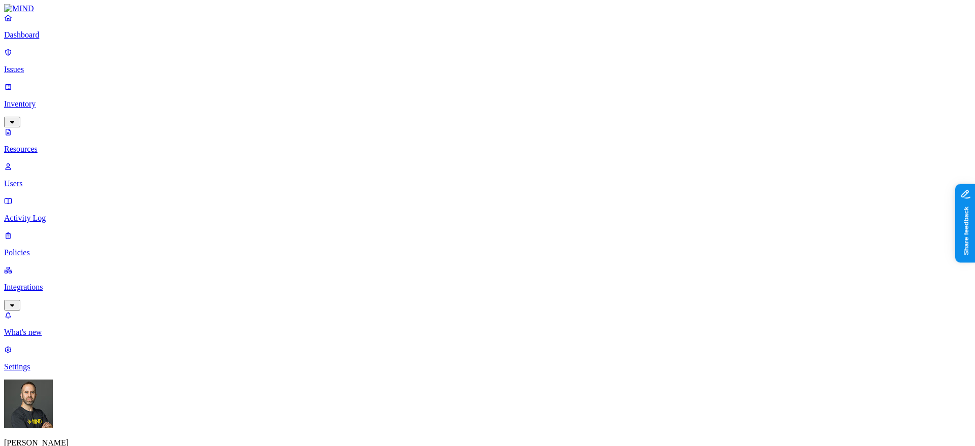
type input "edi"
type input "[MEDICAL_DATA]"
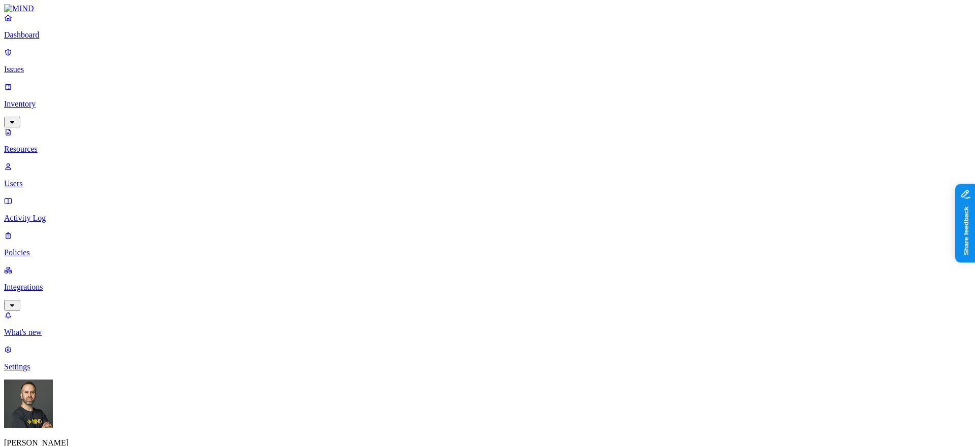
click at [498, 203] on button "button" at bounding box center [502, 204] width 8 height 3
click at [498, 167] on button "button" at bounding box center [502, 168] width 8 height 3
click at [498, 161] on button "button" at bounding box center [502, 166] width 8 height 11
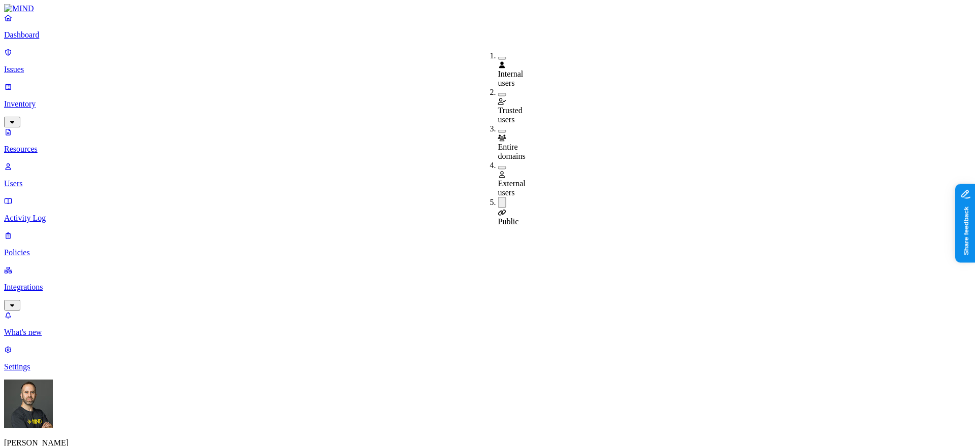
click at [498, 198] on button "button" at bounding box center [502, 203] width 8 height 11
